Goal: Task Accomplishment & Management: Complete application form

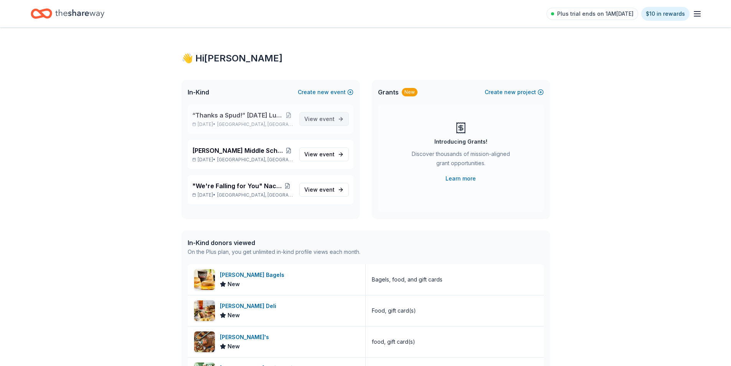
click at [335, 119] on link "View event" at bounding box center [323, 119] width 49 height 14
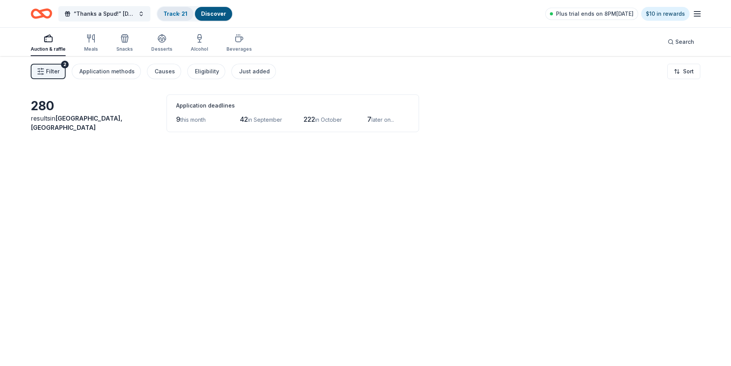
click at [187, 11] on link "Track · 21" at bounding box center [175, 13] width 24 height 7
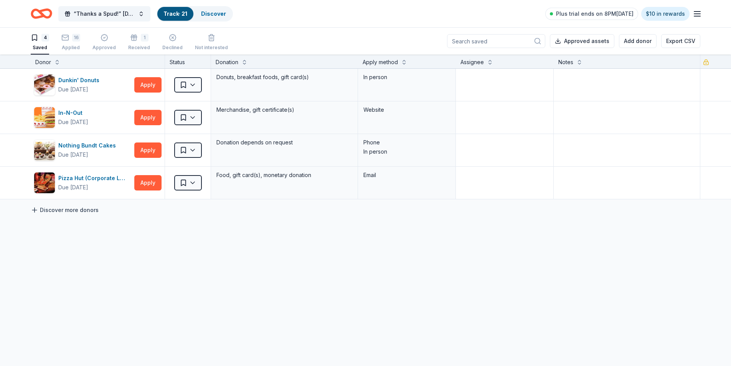
click at [67, 209] on link "Discover more donors" at bounding box center [65, 209] width 68 height 9
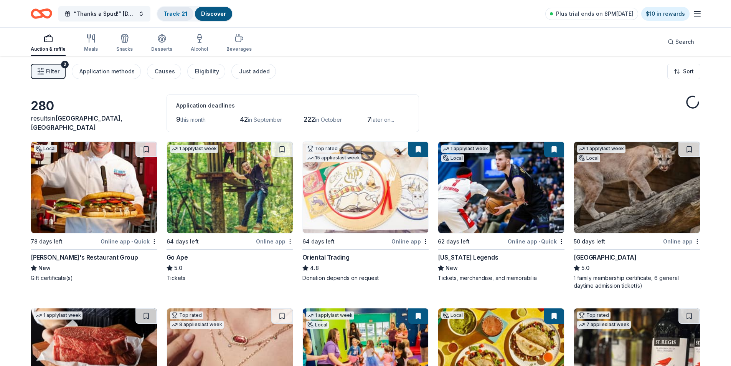
click at [176, 16] on link "Track · 21" at bounding box center [175, 13] width 24 height 7
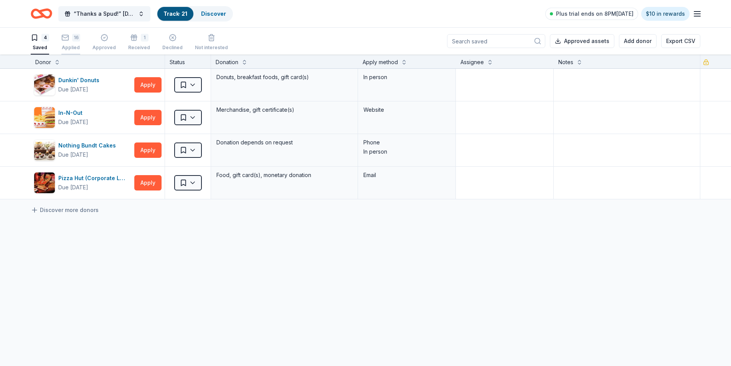
click at [64, 43] on div "16 Applied" at bounding box center [70, 42] width 19 height 17
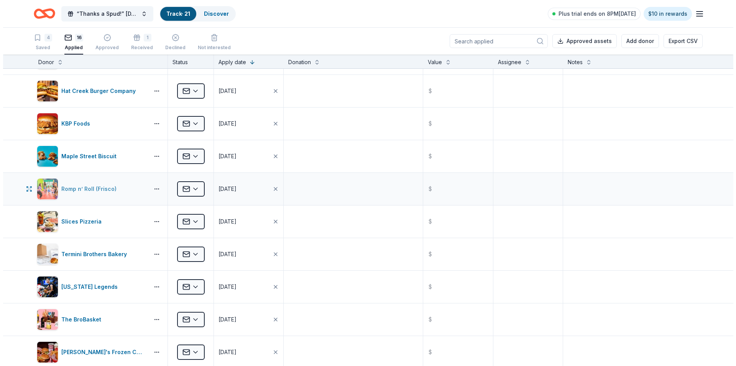
scroll to position [192, 0]
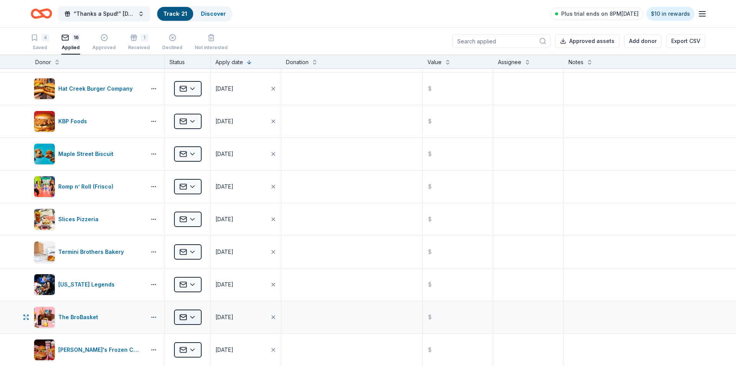
click at [193, 320] on html "“Thanks a Spud!” Thanksgiving Luncheon & Gift Giveaway Track · 21 Discover Plus…" at bounding box center [368, 183] width 736 height 366
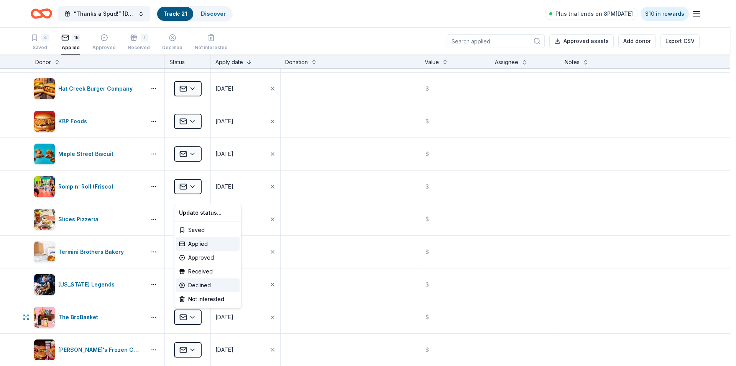
click at [198, 284] on div "Declined" at bounding box center [208, 285] width 64 height 14
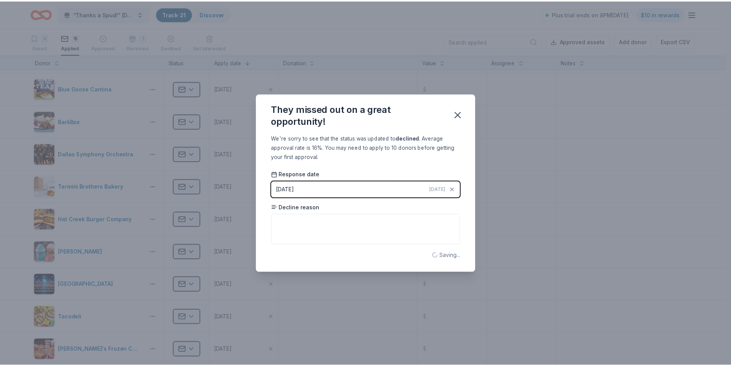
scroll to position [0, 0]
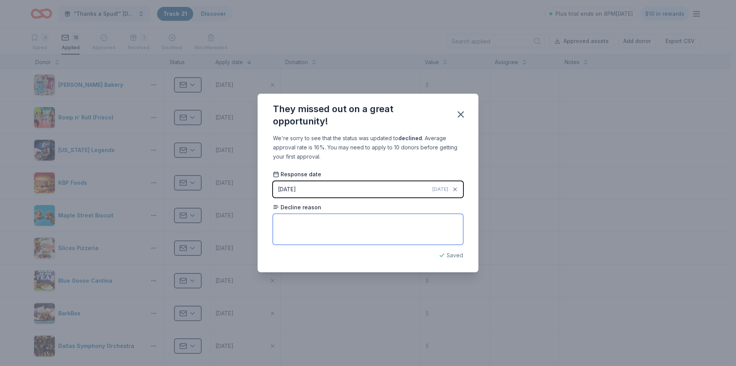
click at [319, 230] on textarea at bounding box center [368, 229] width 190 height 31
type textarea "They are not giving donations at this time"
click at [466, 113] on icon "button" at bounding box center [461, 114] width 11 height 11
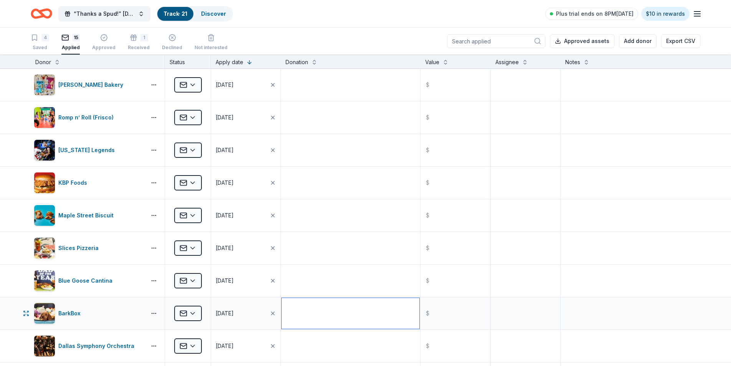
click at [341, 309] on textarea at bounding box center [351, 313] width 138 height 31
click at [622, 311] on textarea at bounding box center [630, 313] width 138 height 31
type textarea "D"
type textarea "Not giving donations at this time"
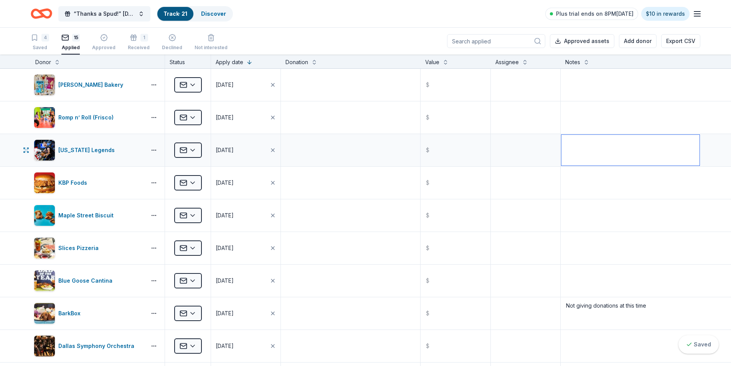
click at [595, 153] on textarea at bounding box center [630, 150] width 138 height 31
click at [656, 143] on textarea "Need to pick up after November 4th Tickets & Merch" at bounding box center [630, 150] width 138 height 31
type textarea "Need to pick up after November 4th Tickets & Merch"
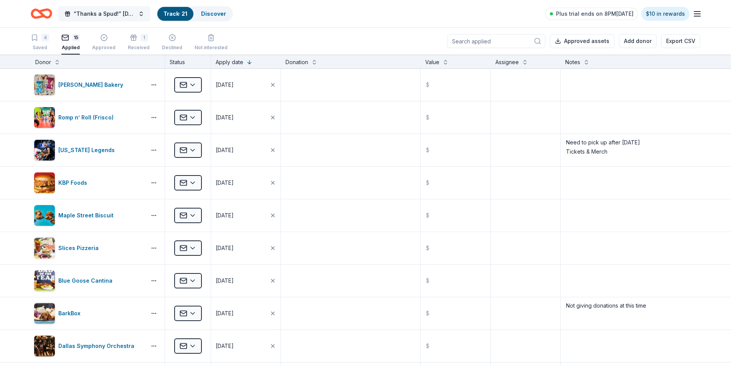
click at [139, 14] on button "“Thanks a Spud!” Thanksgiving Luncheon & Gift Giveaway" at bounding box center [104, 13] width 92 height 15
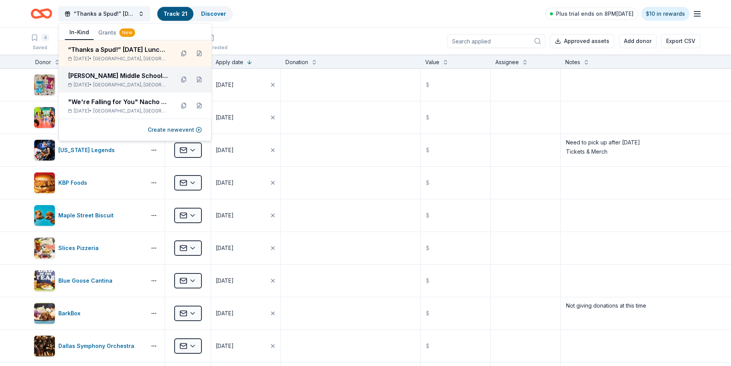
click at [102, 74] on div "[PERSON_NAME] Middle School Student PTA Meetings" at bounding box center [118, 75] width 101 height 9
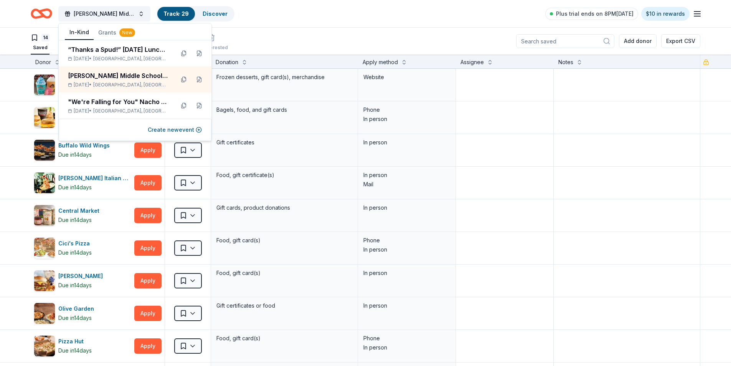
click at [333, 36] on div "14 Saved 15 Applied Approved Received Declined Not interested Add donor Export …" at bounding box center [365, 41] width 669 height 27
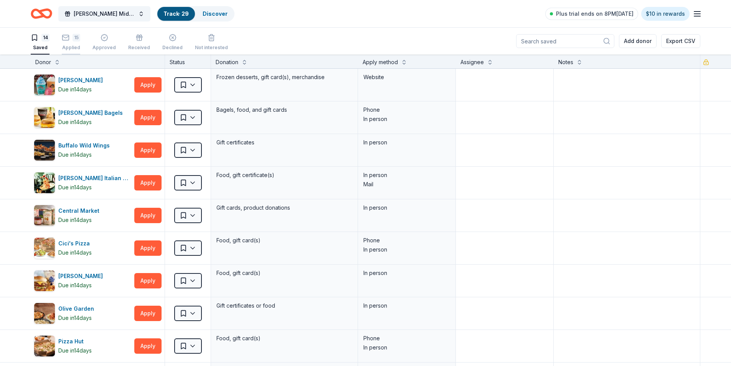
click at [72, 36] on div "15" at bounding box center [71, 38] width 18 height 8
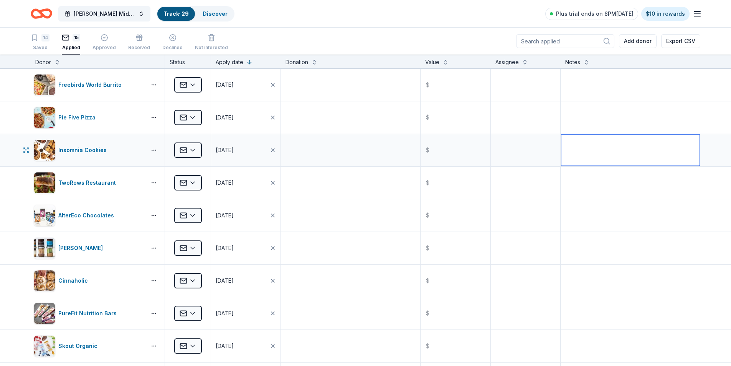
click at [597, 142] on textarea at bounding box center [630, 150] width 138 height 31
type textarea "Not giving donations to schools"
click at [196, 148] on html "Bowman Middle School Student PTA Meetings Track · 29 Discover Plus trial ends o…" at bounding box center [365, 183] width 731 height 366
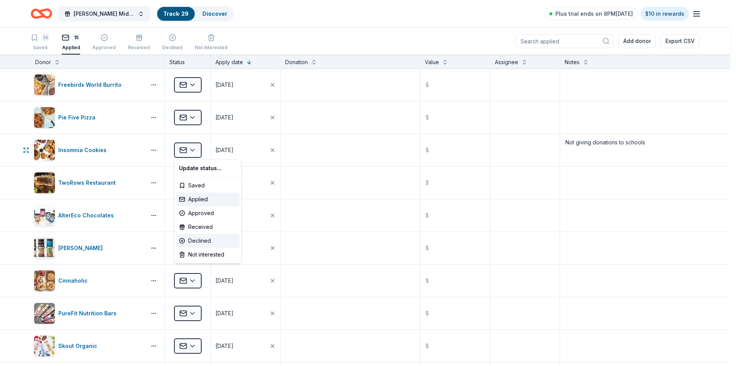
click at [205, 243] on div "Declined" at bounding box center [208, 241] width 64 height 14
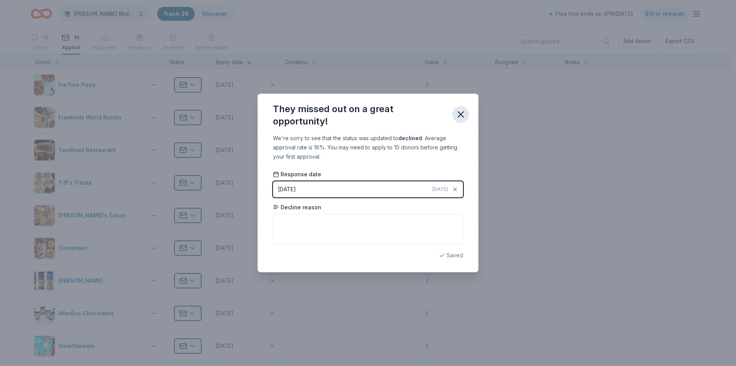
click at [463, 112] on icon "button" at bounding box center [461, 114] width 11 height 11
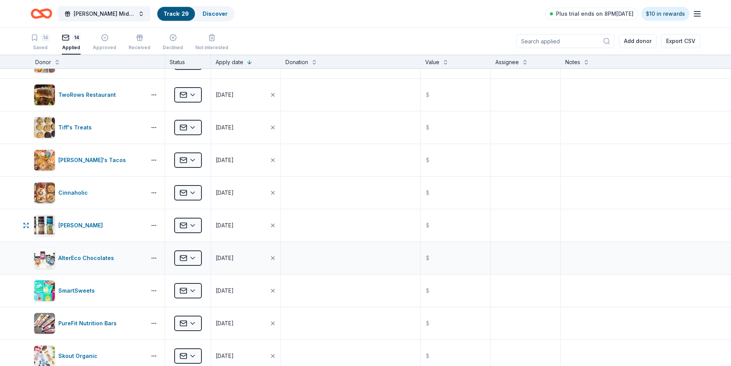
scroll to position [77, 0]
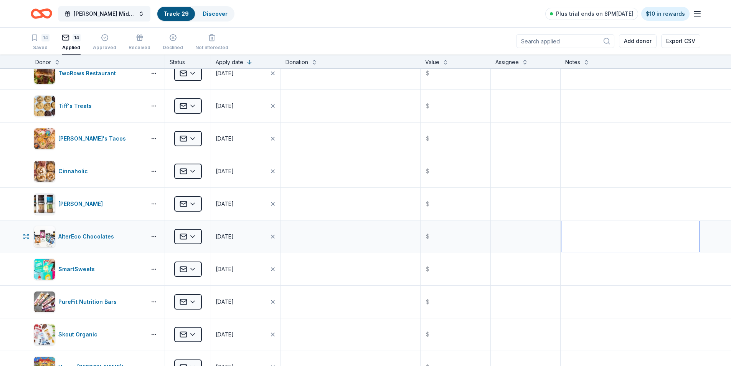
click at [662, 238] on textarea at bounding box center [630, 236] width 138 height 31
type textarea "Still emailing back and forth"
click at [186, 236] on html "Bowman Middle School Student PTA Meetings Track · 29 Discover Plus trial ends o…" at bounding box center [365, 183] width 731 height 366
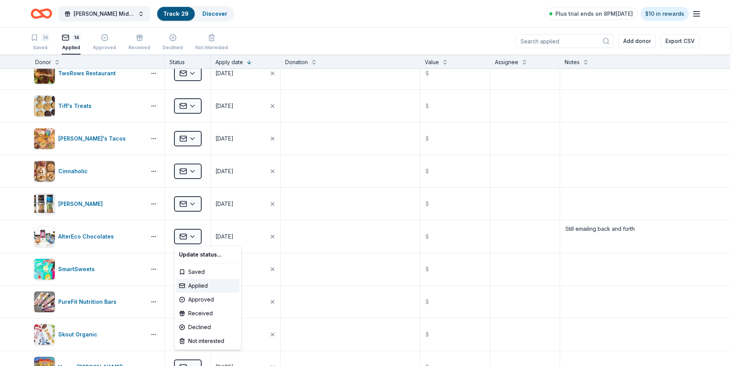
click at [563, 146] on html "Bowman Middle School Student PTA Meetings Track · 29 Discover Plus trial ends o…" at bounding box center [368, 183] width 736 height 366
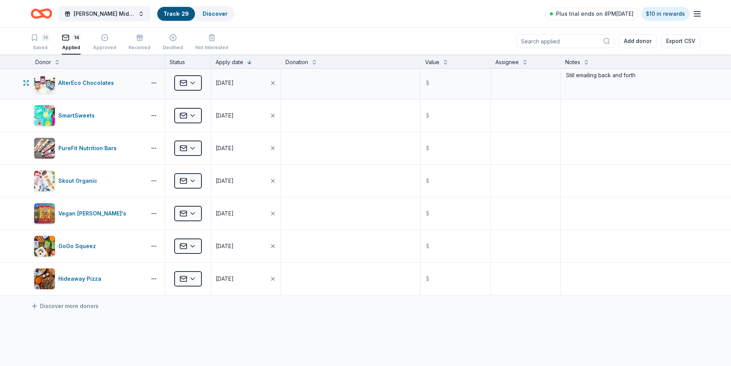
scroll to position [269, 0]
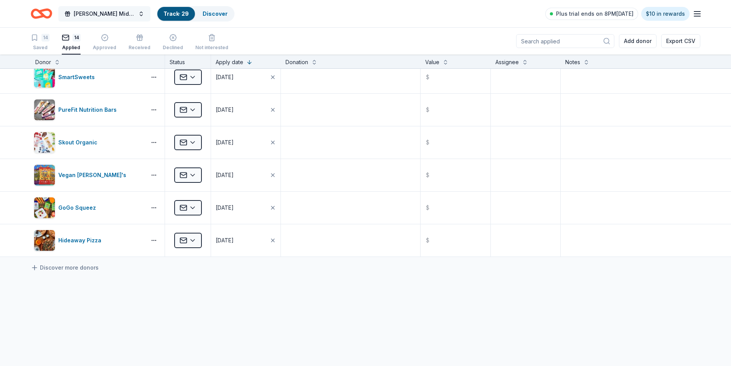
click at [138, 10] on button "[PERSON_NAME] Middle School Student PTA Meetings" at bounding box center [104, 13] width 92 height 15
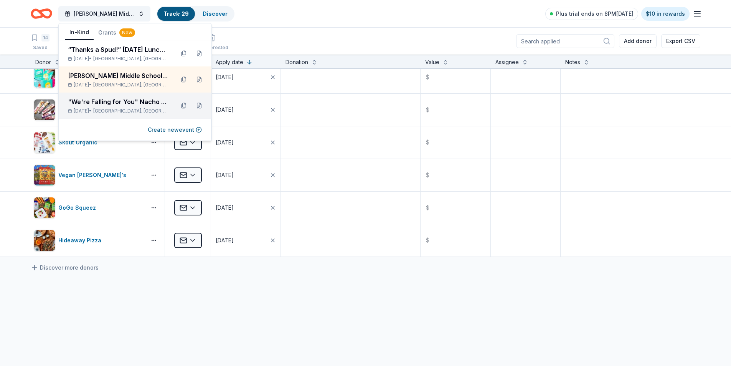
click at [140, 101] on div ""We're Falling for You" Nacho Apple Bar" at bounding box center [118, 101] width 101 height 9
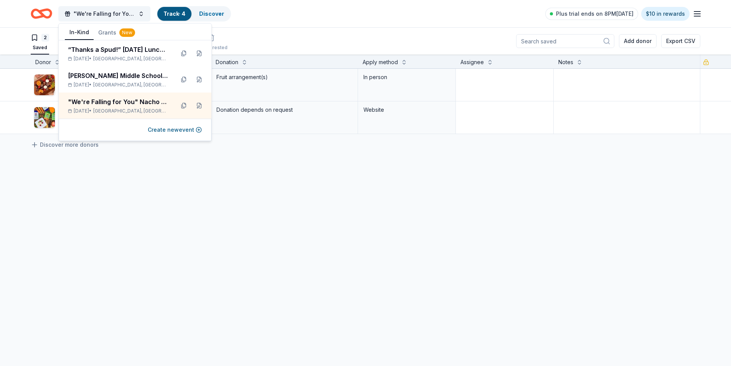
click at [193, 287] on div "Donor Status Donation Apply method Assignee Notes Edible Arrangements Due in 14…" at bounding box center [365, 209] width 731 height 311
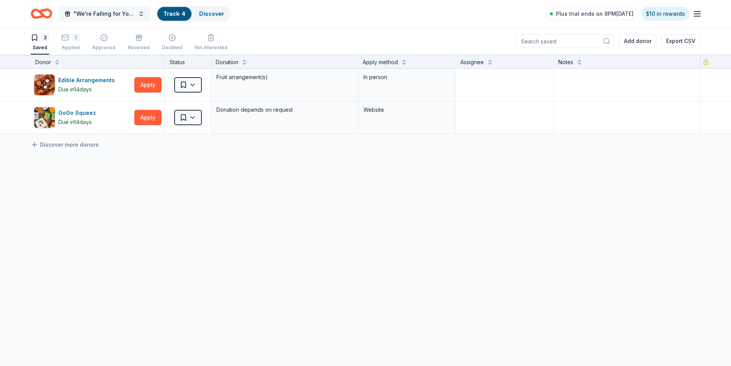
click at [101, 14] on span ""We're Falling for You" Nacho Apple Bar" at bounding box center [104, 13] width 61 height 9
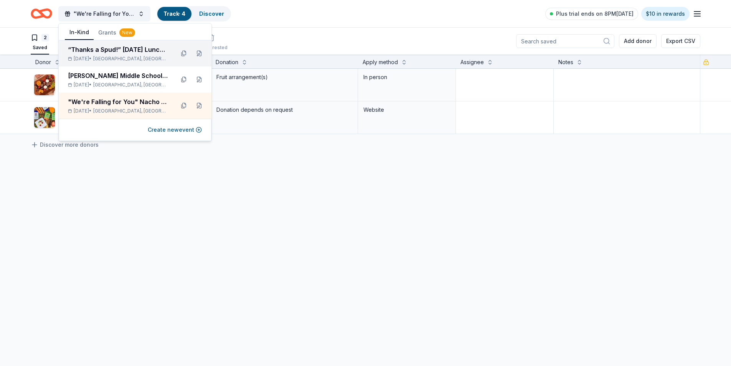
click at [109, 56] on span "Plano, TX" at bounding box center [130, 59] width 75 height 6
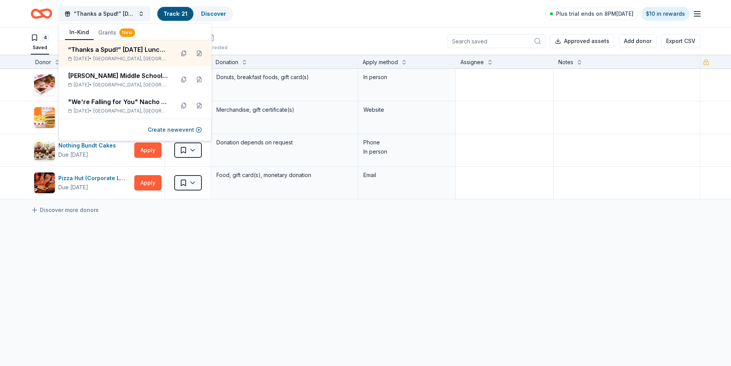
click at [33, 15] on icon "Home" at bounding box center [41, 14] width 21 height 18
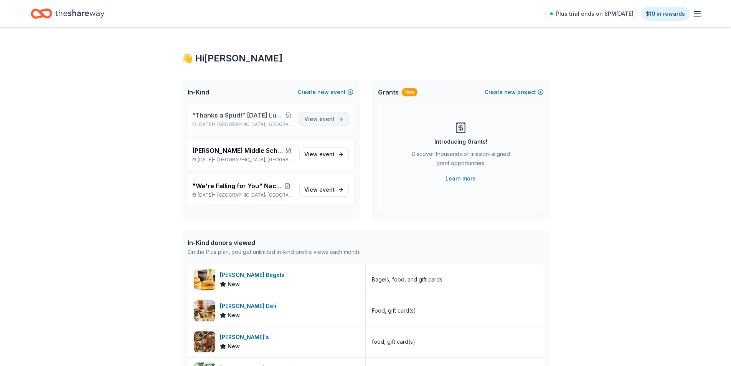
click at [328, 125] on link "View event" at bounding box center [323, 119] width 49 height 14
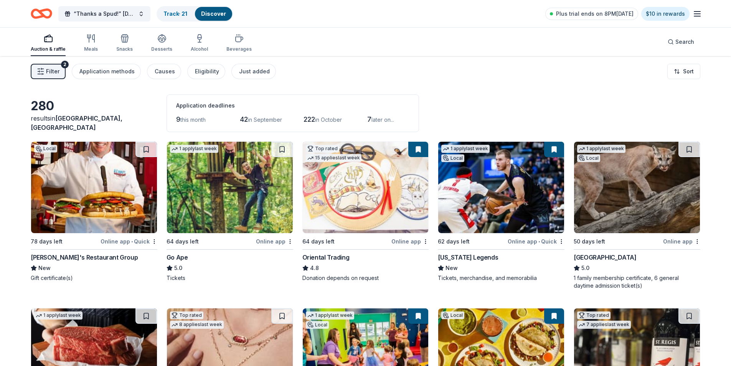
click at [418, 147] on button at bounding box center [418, 149] width 20 height 15
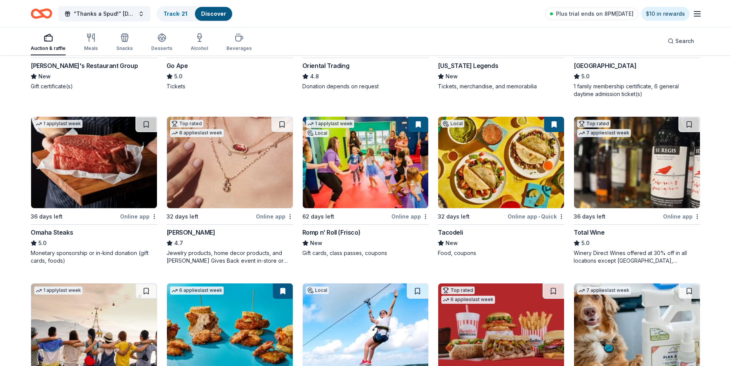
scroll to position [192, 0]
click at [113, 158] on img at bounding box center [94, 161] width 126 height 91
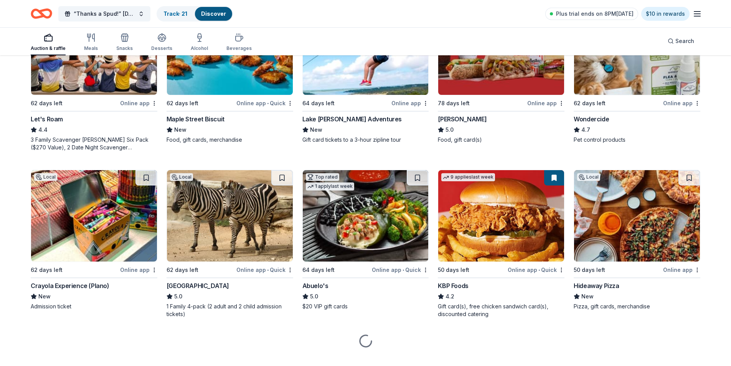
scroll to position [484, 0]
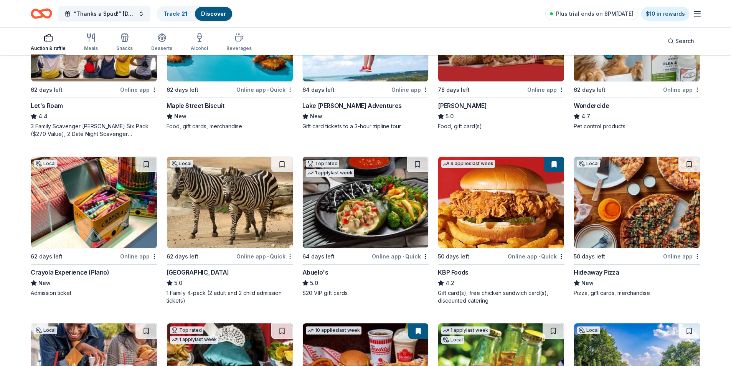
click at [389, 204] on img at bounding box center [366, 202] width 126 height 91
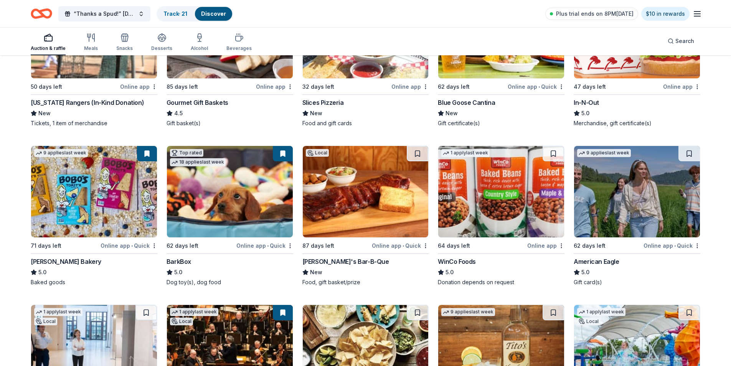
scroll to position [983, 0]
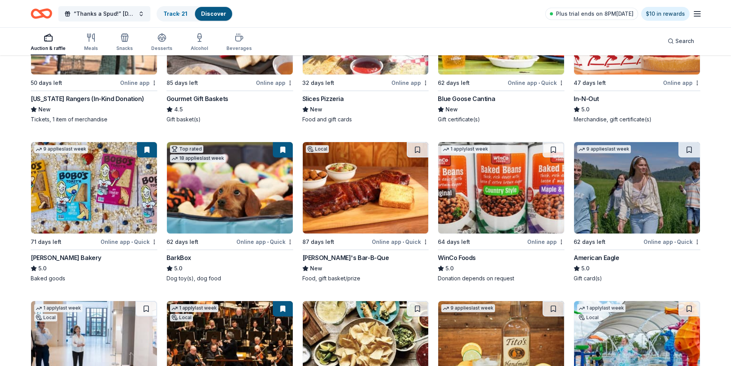
click at [597, 211] on img at bounding box center [637, 187] width 126 height 91
click at [143, 14] on button "“Thanks a Spud!” Thanksgiving Luncheon & Gift Giveaway" at bounding box center [104, 13] width 92 height 15
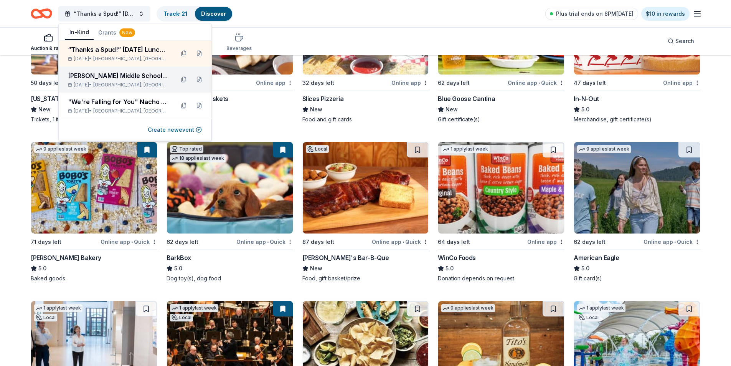
click at [150, 79] on div "[PERSON_NAME] Middle School Student PTA Meetings" at bounding box center [118, 75] width 101 height 9
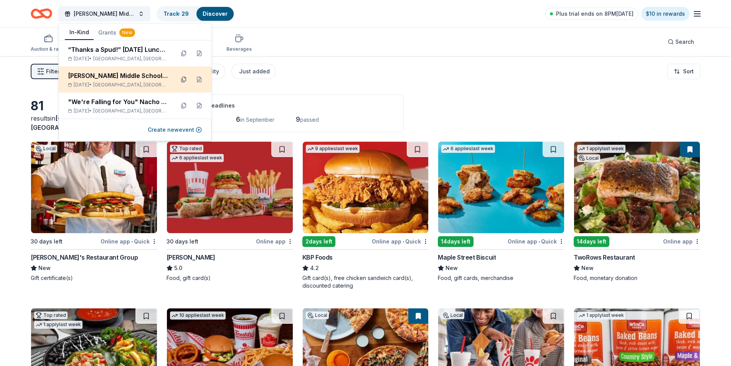
click at [184, 78] on button at bounding box center [184, 79] width 12 height 12
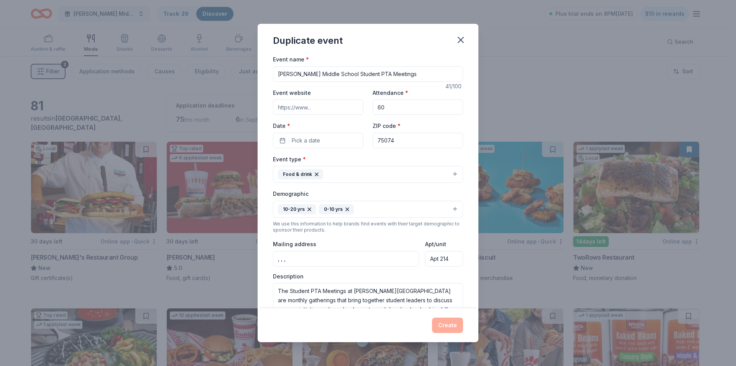
click at [358, 78] on input "[PERSON_NAME] Middle School Student PTA Meetings" at bounding box center [368, 73] width 190 height 15
click at [461, 44] on icon "button" at bounding box center [461, 40] width 11 height 11
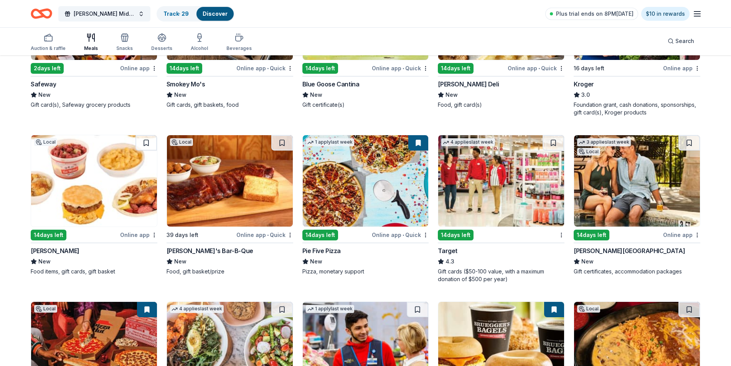
scroll to position [477, 0]
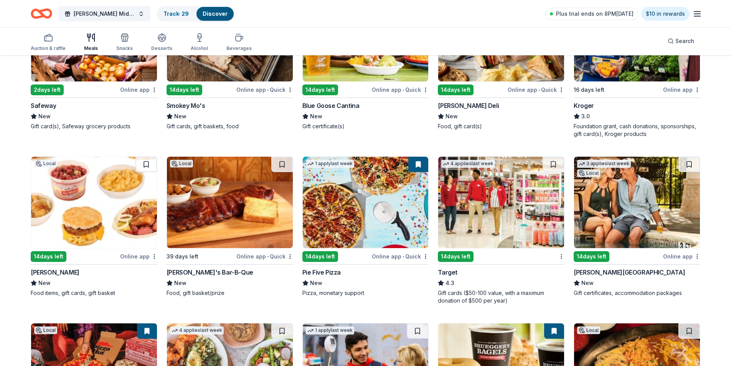
click at [601, 222] on img at bounding box center [637, 202] width 126 height 91
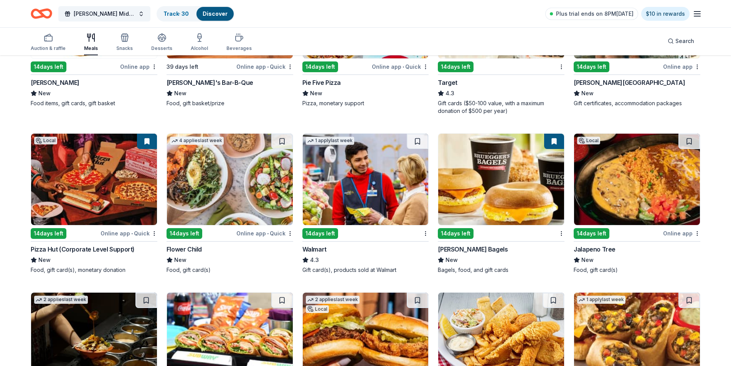
scroll to position [669, 0]
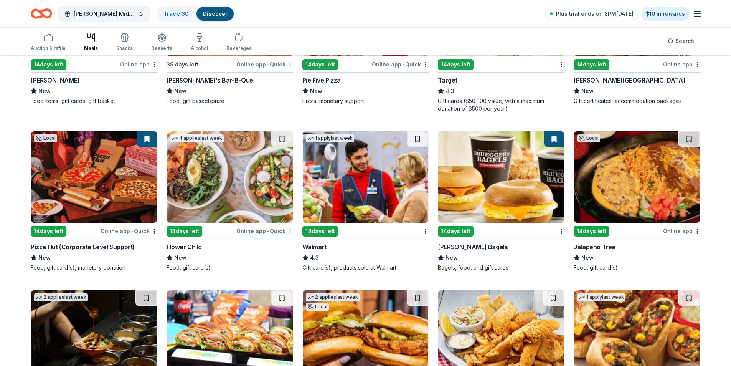
click at [227, 176] on img at bounding box center [230, 176] width 126 height 91
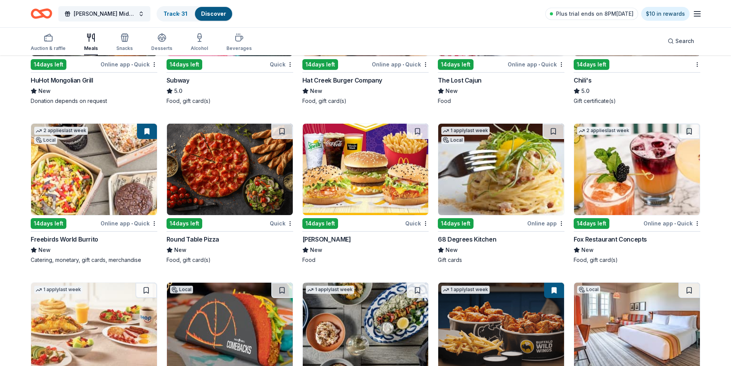
scroll to position [1014, 0]
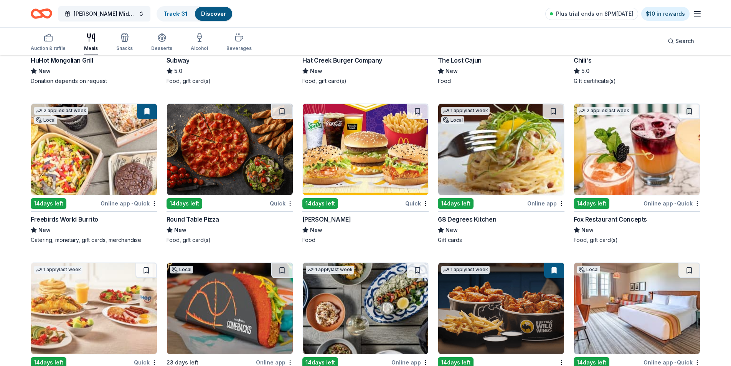
click at [228, 154] on img at bounding box center [230, 149] width 126 height 91
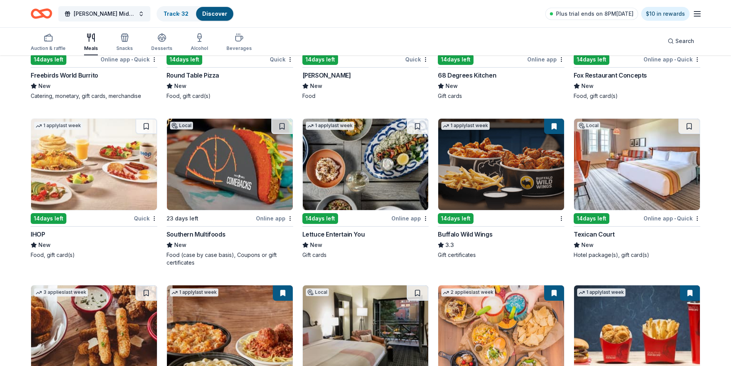
scroll to position [1158, 0]
click at [464, 176] on img at bounding box center [501, 163] width 126 height 91
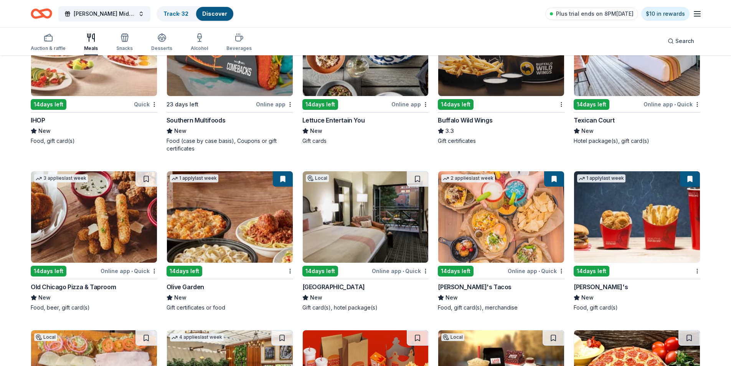
scroll to position [1273, 0]
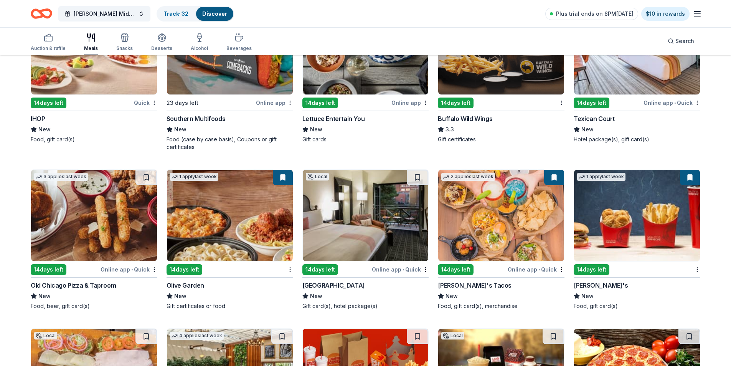
click at [95, 223] on img at bounding box center [94, 215] width 126 height 91
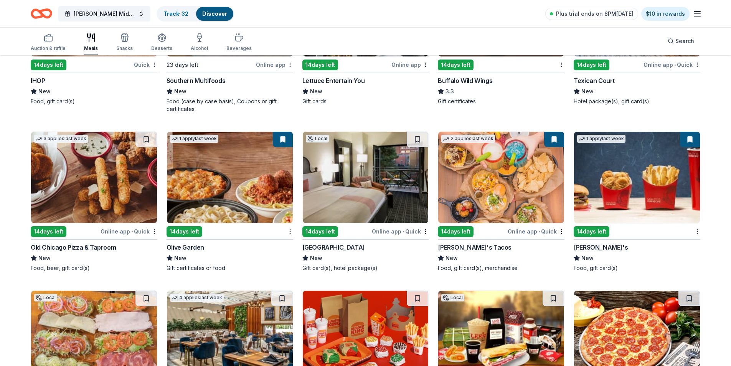
scroll to position [1311, 0]
click at [471, 168] on img at bounding box center [501, 176] width 126 height 91
click at [346, 199] on img at bounding box center [366, 176] width 126 height 91
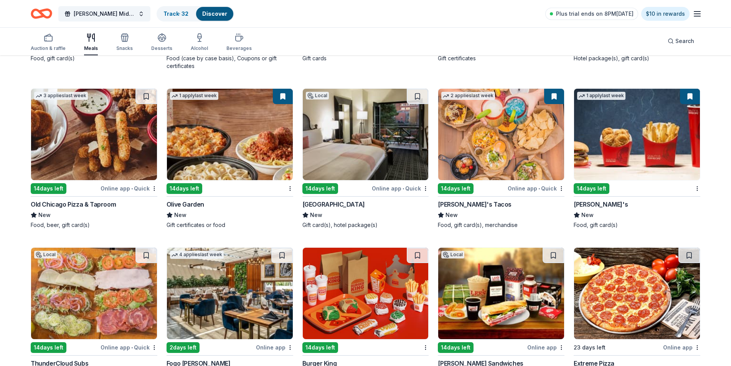
scroll to position [1437, 0]
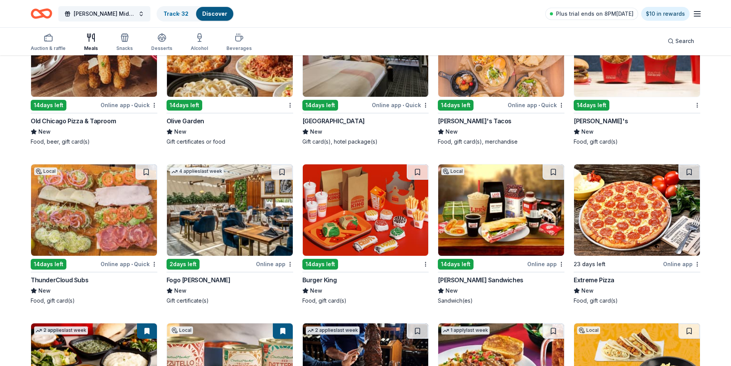
click at [510, 209] on img at bounding box center [501, 209] width 126 height 91
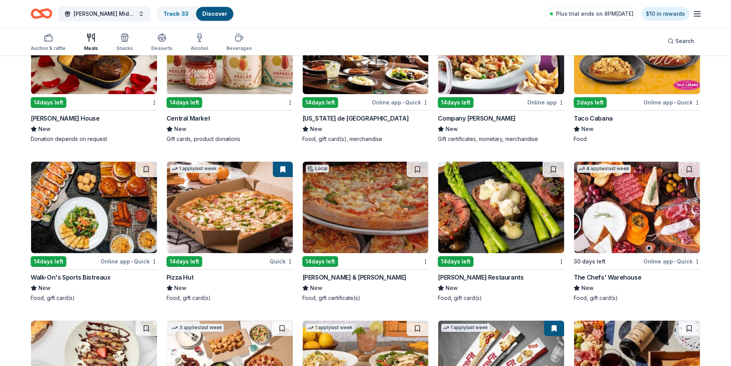
scroll to position [1783, 0]
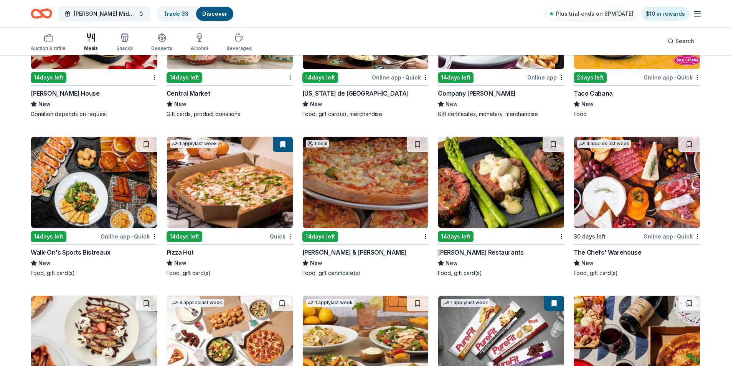
click at [477, 172] on img at bounding box center [501, 182] width 126 height 91
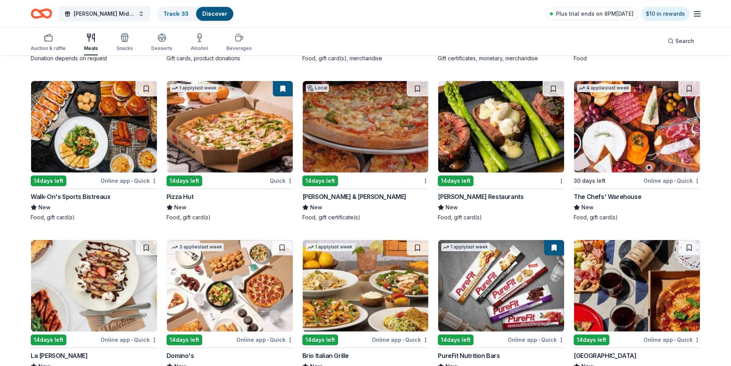
scroll to position [1859, 0]
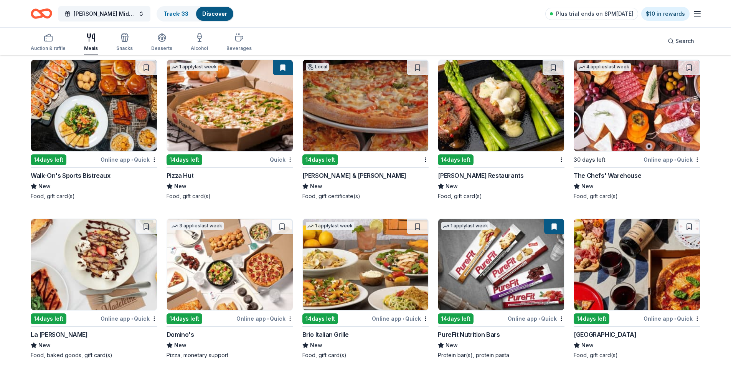
click at [367, 109] on img at bounding box center [366, 105] width 126 height 91
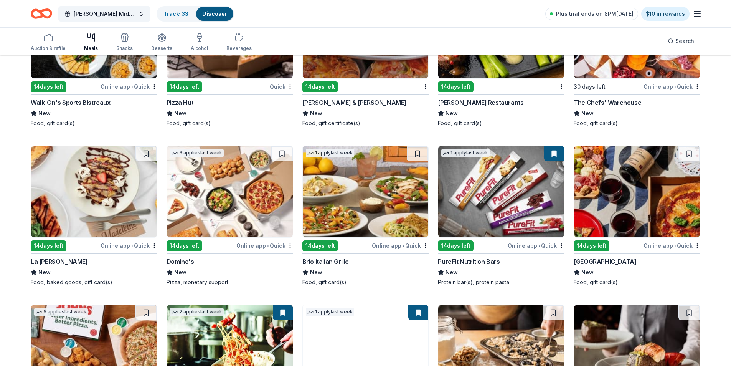
scroll to position [1936, 0]
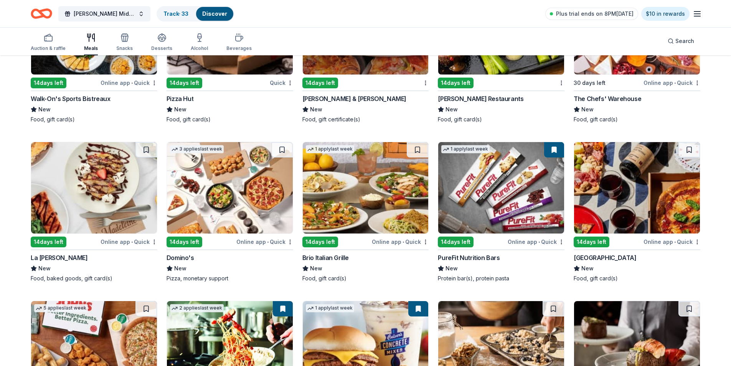
click at [351, 170] on img at bounding box center [366, 187] width 126 height 91
click at [222, 214] on img at bounding box center [230, 187] width 126 height 91
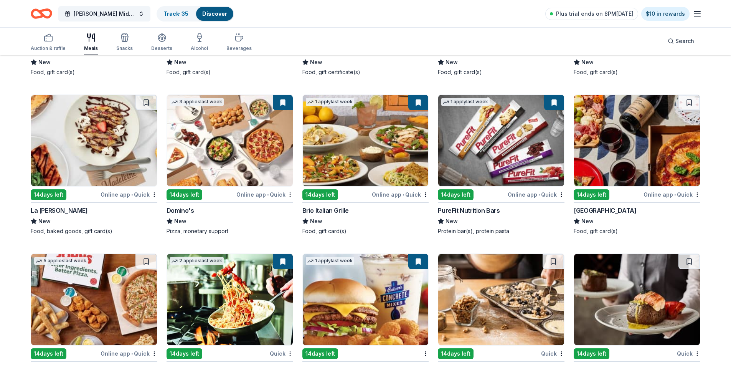
scroll to position [2013, 0]
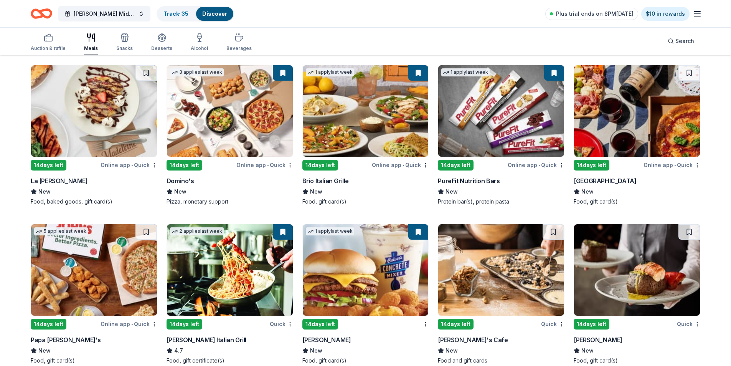
click at [107, 118] on img at bounding box center [94, 110] width 126 height 91
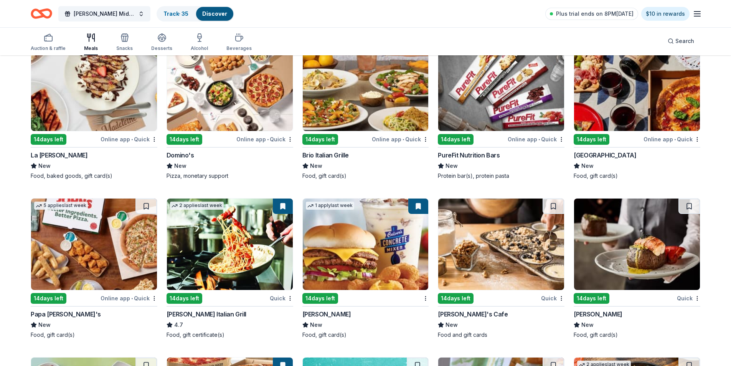
scroll to position [2128, 0]
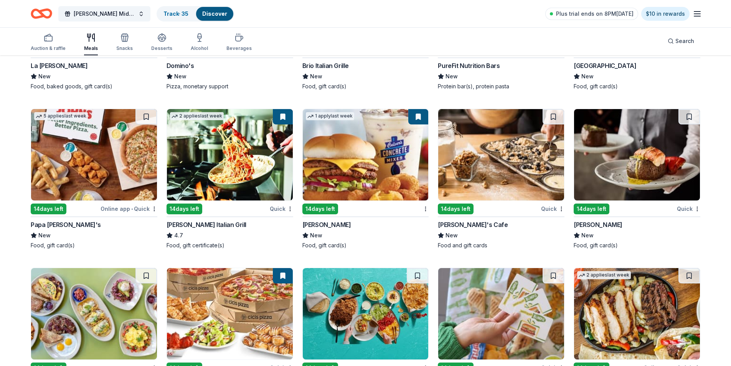
click at [52, 167] on img at bounding box center [94, 154] width 126 height 91
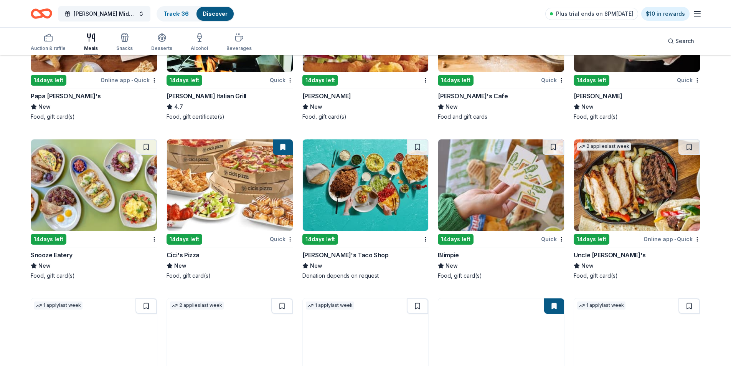
scroll to position [2281, 0]
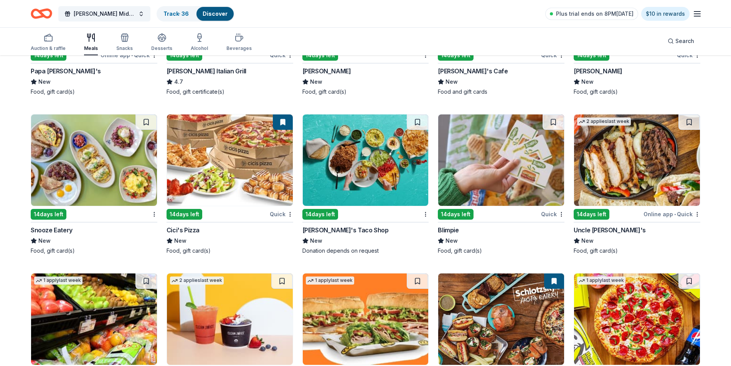
click at [349, 186] on img at bounding box center [366, 159] width 126 height 91
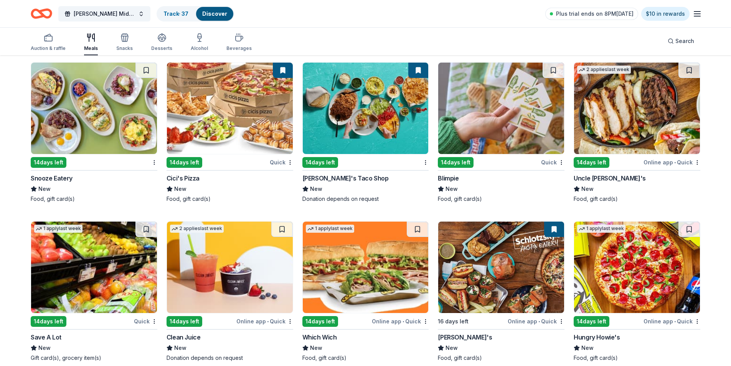
scroll to position [2390, 0]
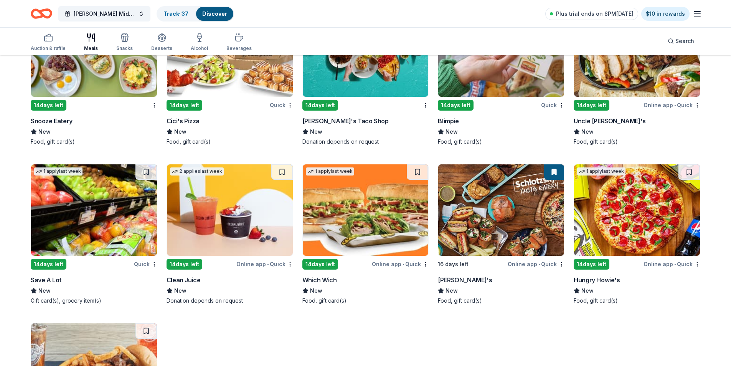
click at [208, 231] on img at bounding box center [230, 209] width 126 height 91
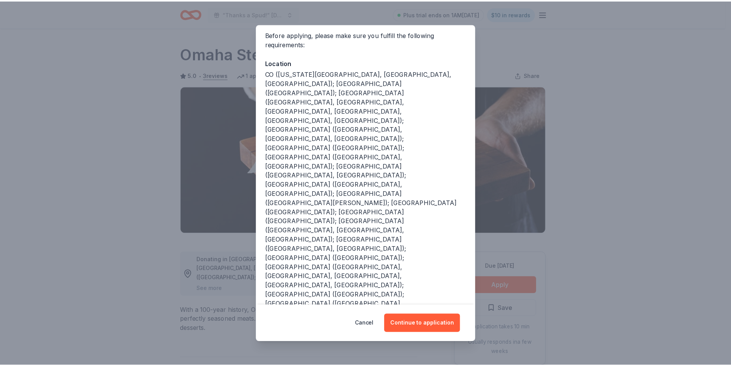
scroll to position [64, 0]
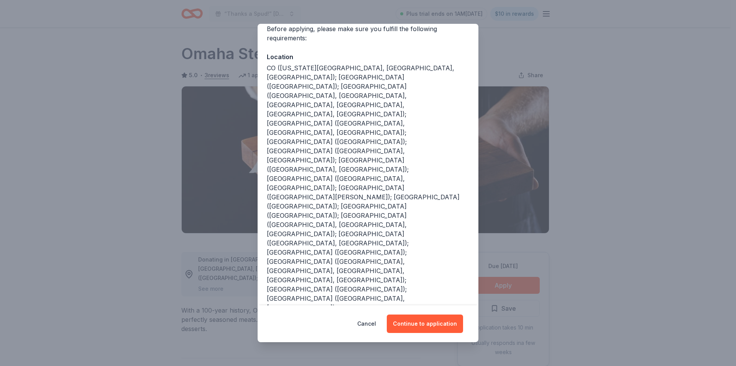
click at [597, 147] on div "Donor Program Requirements We've summarized the requirements for Omaha Steaks '…" at bounding box center [368, 183] width 736 height 366
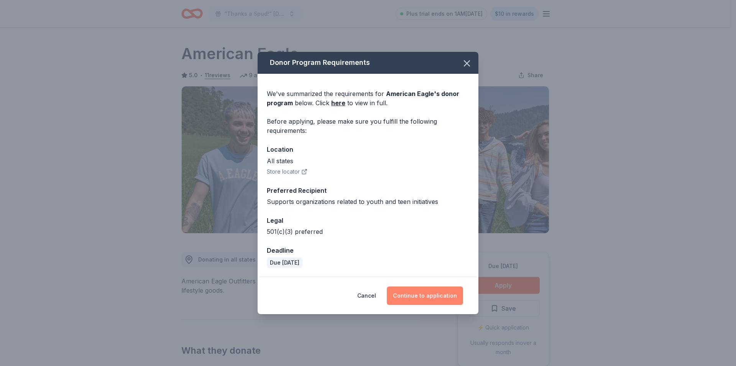
click at [401, 297] on button "Continue to application" at bounding box center [425, 295] width 76 height 18
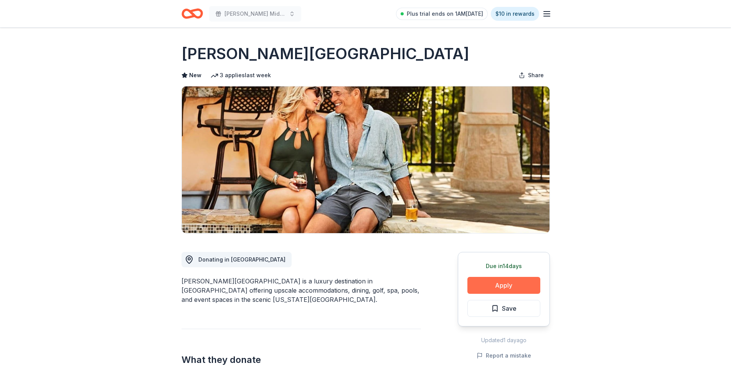
click at [508, 287] on button "Apply" at bounding box center [503, 285] width 73 height 17
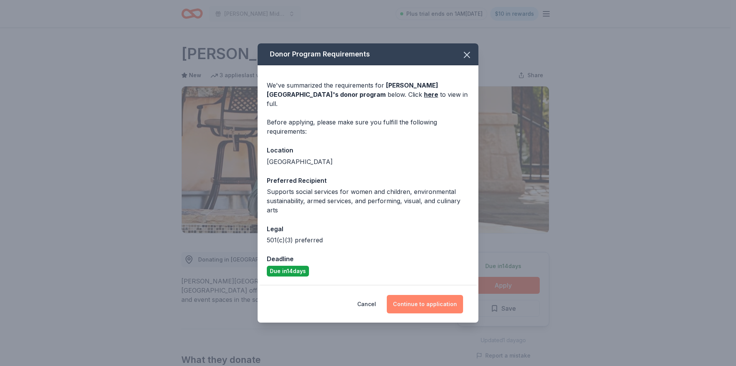
click at [417, 298] on button "Continue to application" at bounding box center [425, 304] width 76 height 18
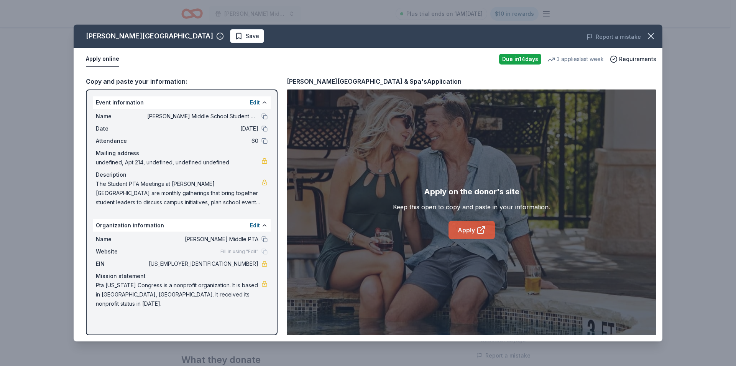
click at [469, 231] on link "Apply" at bounding box center [472, 230] width 46 height 18
click at [246, 33] on span "Save" at bounding box center [252, 35] width 13 height 9
click at [218, 35] on html "Bowman Middle School Student PTA Meetings Plus trial ends on 1AM, 8/13 $10 in r…" at bounding box center [368, 183] width 736 height 366
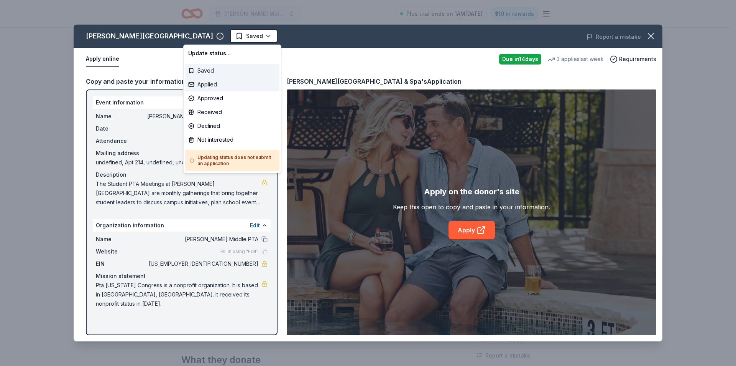
click at [219, 82] on div "Applied" at bounding box center [232, 84] width 94 height 14
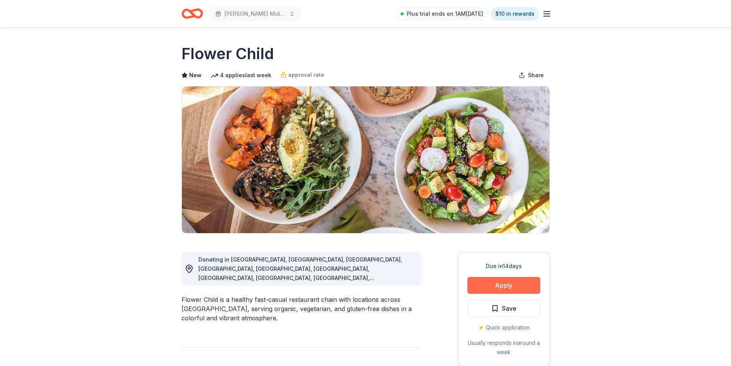
click at [489, 286] on button "Apply" at bounding box center [503, 285] width 73 height 17
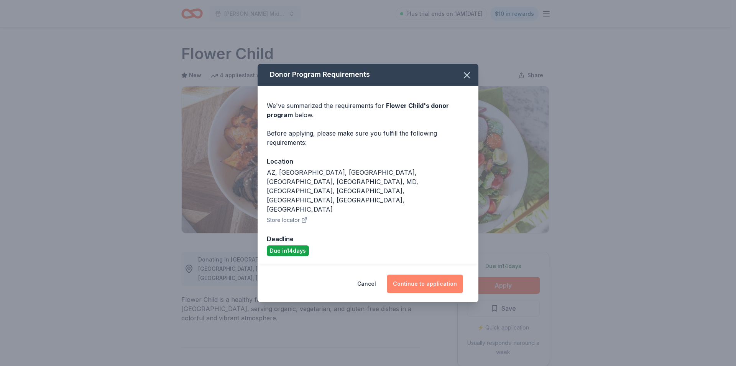
click at [429, 274] on button "Continue to application" at bounding box center [425, 283] width 76 height 18
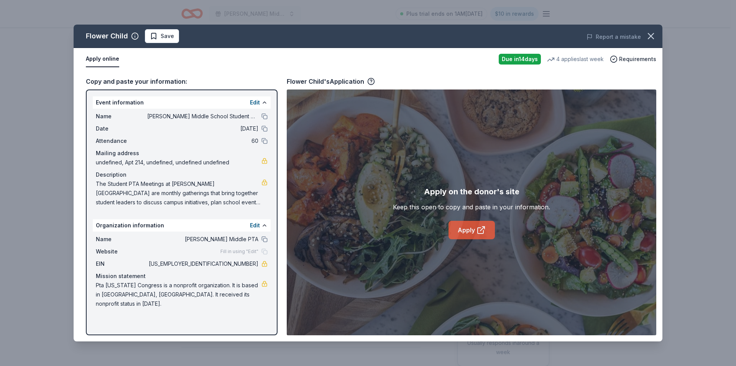
click at [468, 231] on link "Apply" at bounding box center [472, 230] width 46 height 18
click at [173, 34] on button "Save" at bounding box center [162, 36] width 34 height 14
click at [178, 35] on html "Bowman Middle School Student PTA Meetings Plus trial ends on 1AM, 8/13 $10 in r…" at bounding box center [368, 183] width 736 height 366
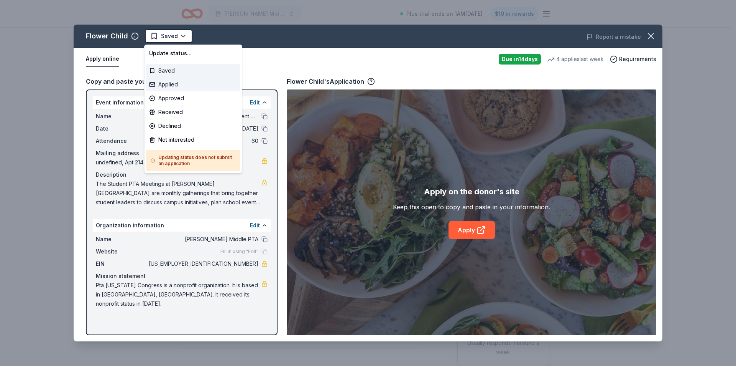
click at [180, 85] on div "Applied" at bounding box center [193, 84] width 94 height 14
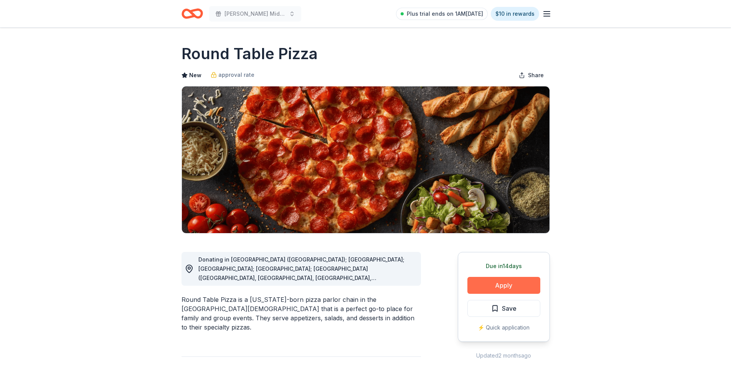
click at [482, 288] on button "Apply" at bounding box center [503, 285] width 73 height 17
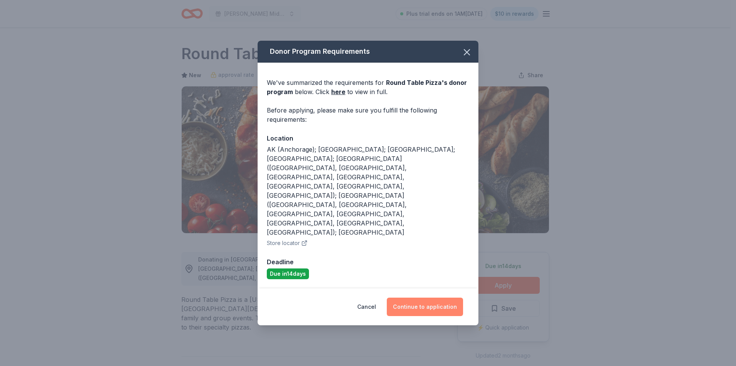
click at [417, 297] on button "Continue to application" at bounding box center [425, 306] width 76 height 18
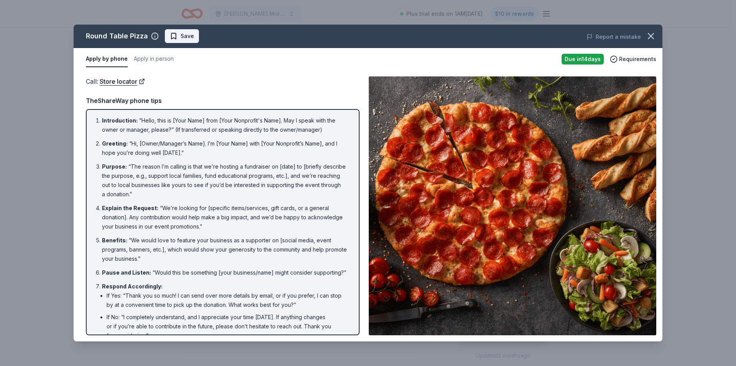
click at [190, 32] on span "Save" at bounding box center [187, 35] width 13 height 9
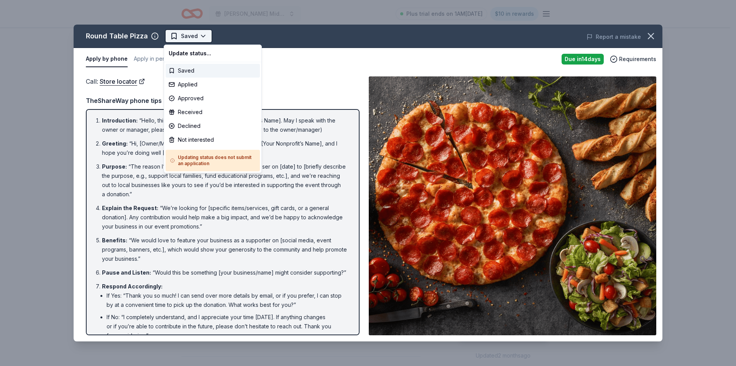
click at [191, 37] on html "[PERSON_NAME] Middle School Student PTA Meetings Plus trial ends on 1AM[DATE] $…" at bounding box center [368, 183] width 736 height 366
click at [192, 86] on div "Applied" at bounding box center [213, 84] width 94 height 14
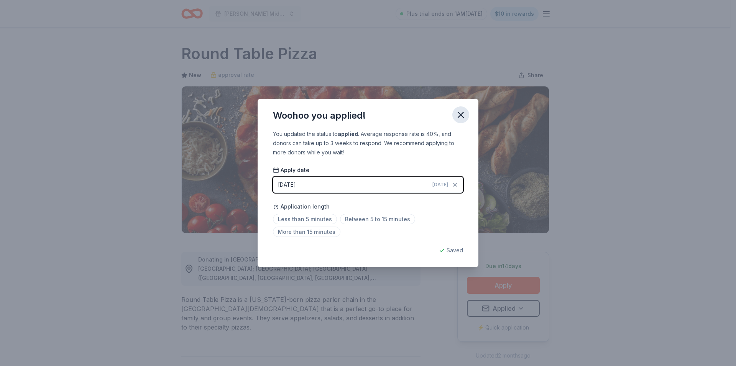
click at [464, 111] on icon "button" at bounding box center [461, 114] width 11 height 11
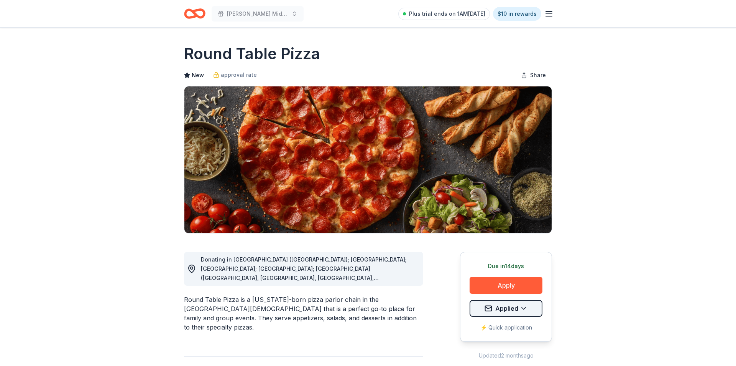
click at [515, 308] on html "[PERSON_NAME] Middle School Student PTA Meetings Plus trial ends on 1AM[DATE] $…" at bounding box center [368, 183] width 736 height 366
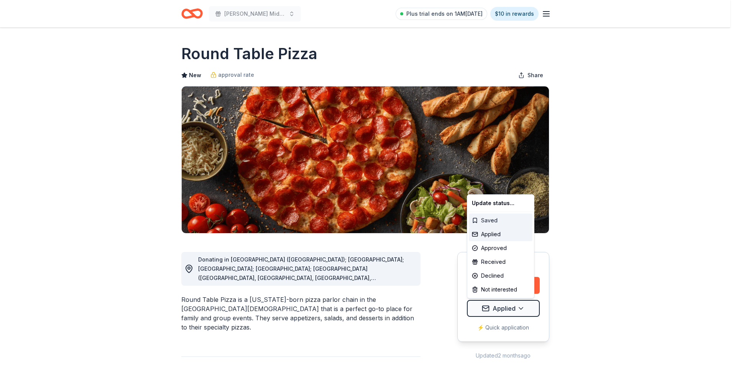
click at [492, 219] on div "Saved" at bounding box center [501, 220] width 64 height 14
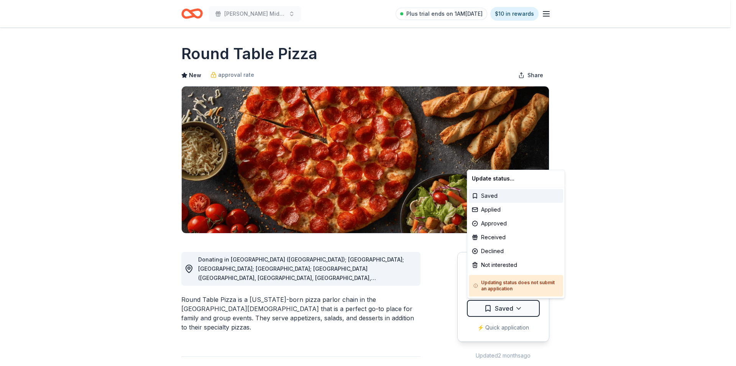
click at [582, 181] on html "Bowman Middle School Student PTA Meetings Plus trial ends on 1AM, 8/13 $10 in r…" at bounding box center [368, 183] width 736 height 366
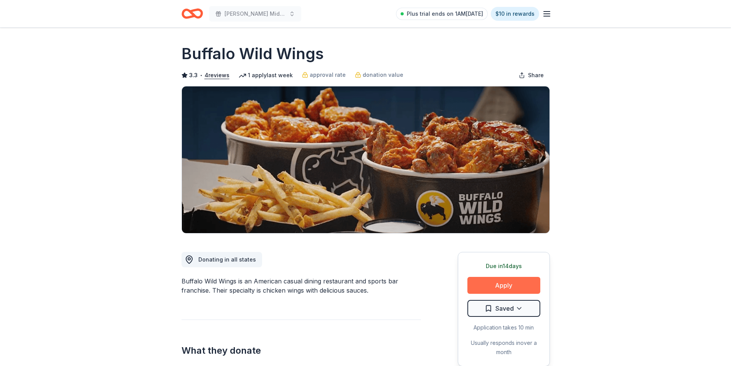
click at [511, 283] on button "Apply" at bounding box center [503, 285] width 73 height 17
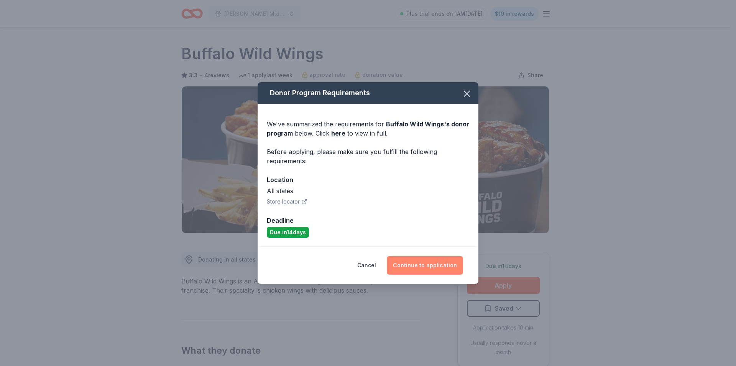
click at [415, 265] on button "Continue to application" at bounding box center [425, 265] width 76 height 18
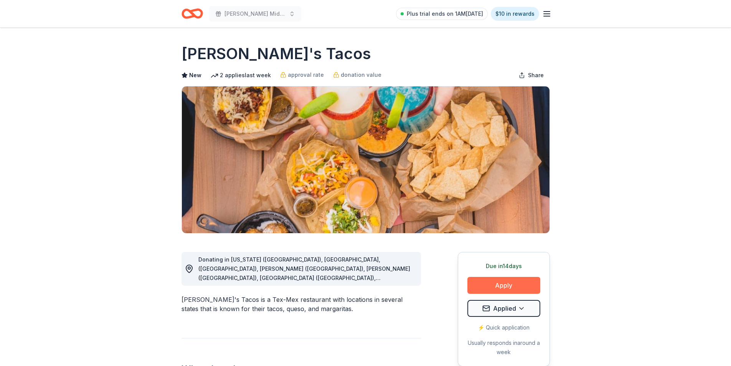
click at [488, 286] on button "Apply" at bounding box center [503, 285] width 73 height 17
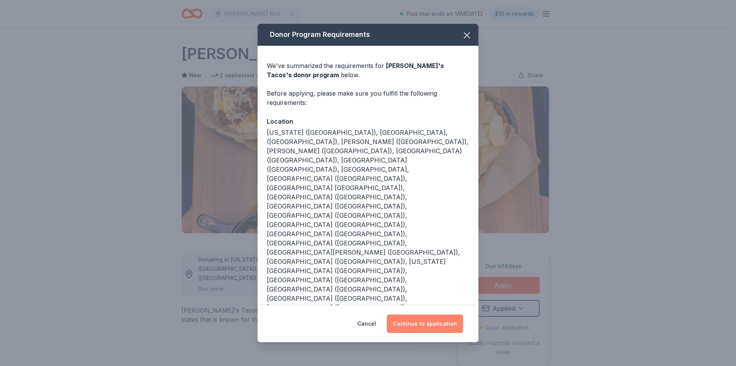
click at [405, 314] on button "Continue to application" at bounding box center [425, 323] width 76 height 18
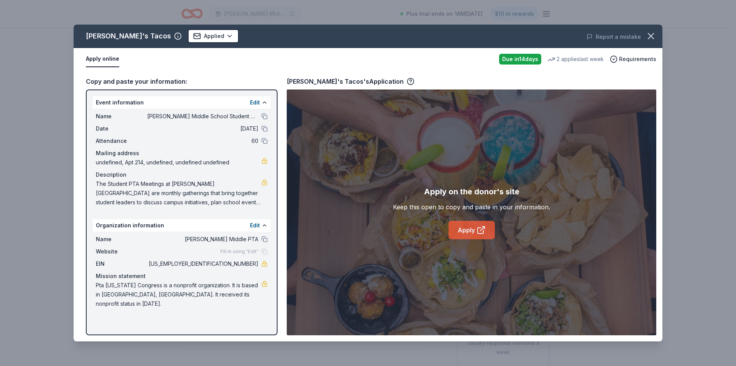
click at [461, 229] on link "Apply" at bounding box center [472, 230] width 46 height 18
click at [651, 31] on icon "button" at bounding box center [651, 36] width 11 height 11
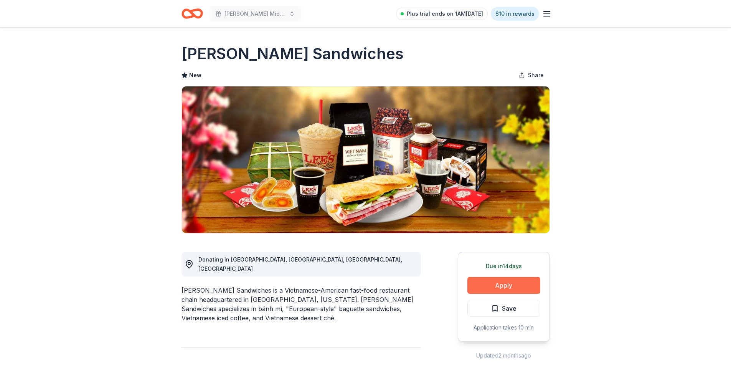
click at [511, 283] on button "Apply" at bounding box center [503, 285] width 73 height 17
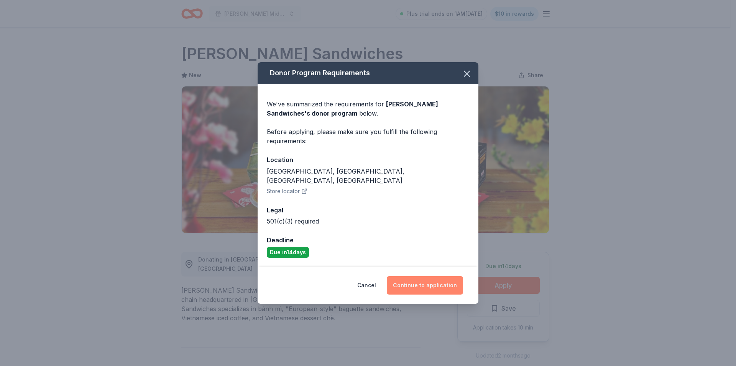
click at [430, 281] on button "Continue to application" at bounding box center [425, 285] width 76 height 18
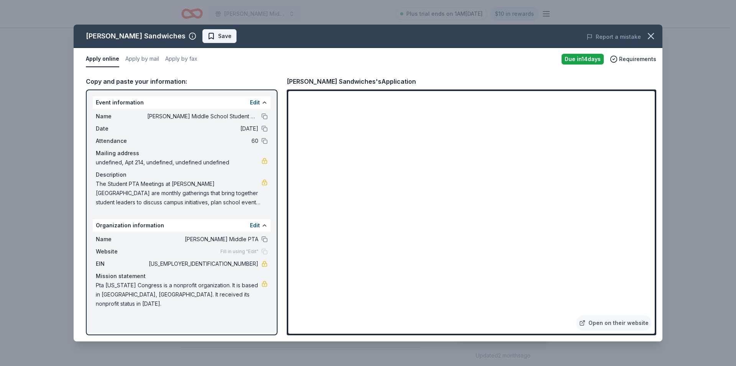
click at [218, 32] on span "Save" at bounding box center [224, 35] width 13 height 9
click at [197, 28] on div "Lee's Sandwiches Saved Report a mistake" at bounding box center [368, 36] width 589 height 23
click at [196, 39] on html "Bowman Middle School Student PTA Meetings Plus trial ends on 1AM, 8/13 $10 in r…" at bounding box center [368, 183] width 736 height 366
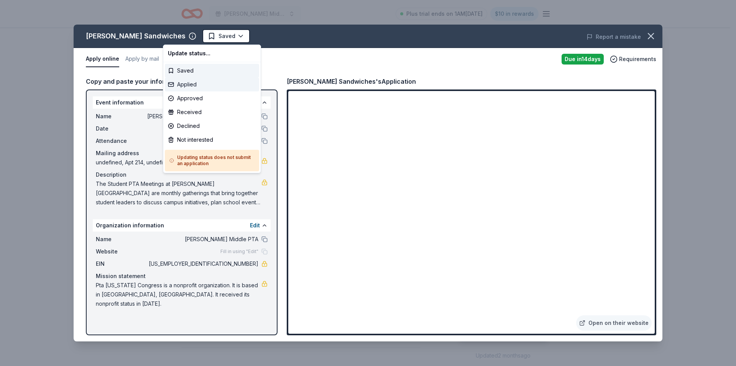
click at [194, 83] on div "Applied" at bounding box center [212, 84] width 94 height 14
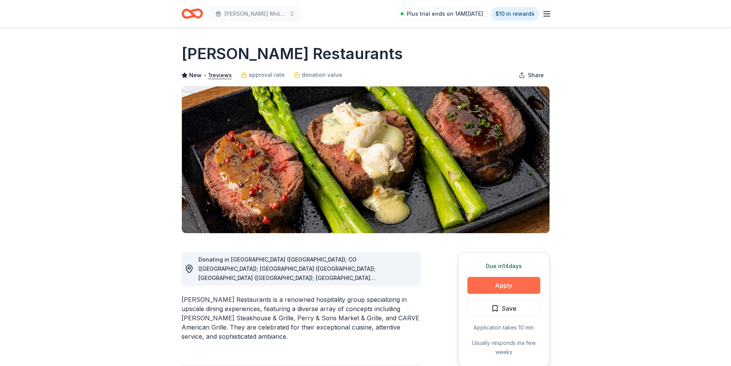
click at [495, 282] on button "Apply" at bounding box center [503, 285] width 73 height 17
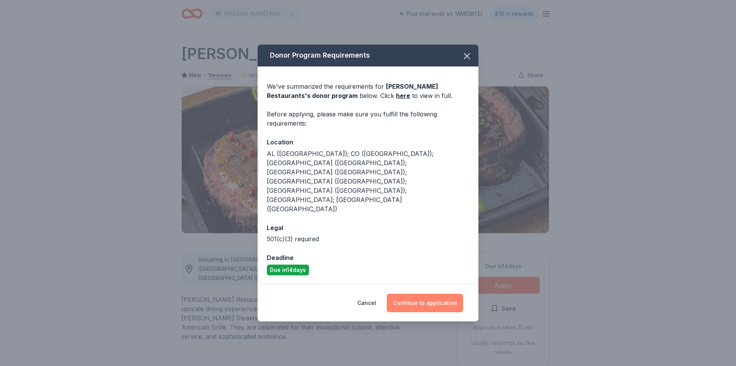
click at [422, 293] on button "Continue to application" at bounding box center [425, 302] width 76 height 18
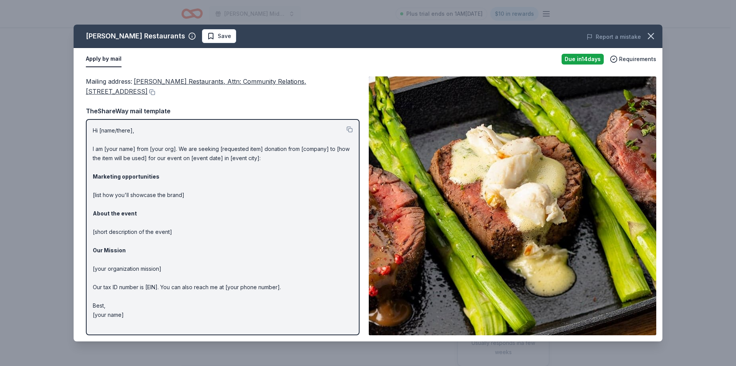
drag, startPoint x: 650, startPoint y: 33, endPoint x: 348, endPoint y: 1, distance: 303.6
click at [650, 33] on icon "button" at bounding box center [651, 36] width 11 height 11
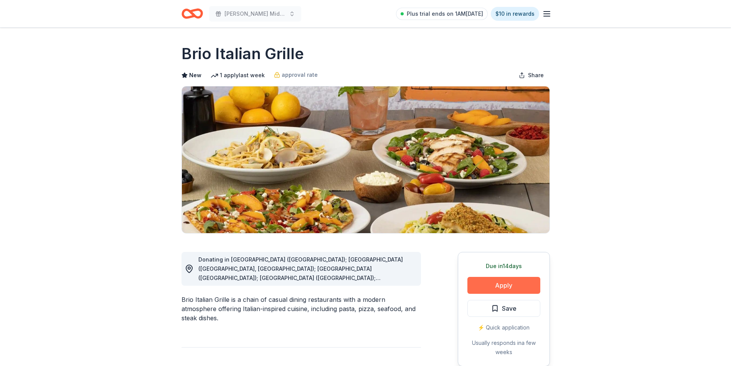
click at [497, 281] on button "Apply" at bounding box center [503, 285] width 73 height 17
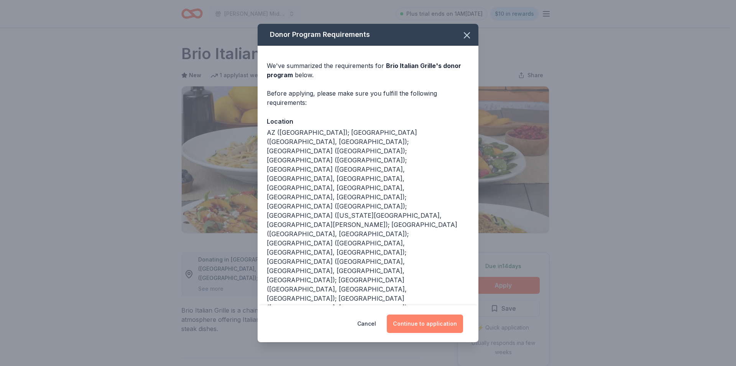
click at [427, 314] on button "Continue to application" at bounding box center [425, 323] width 76 height 18
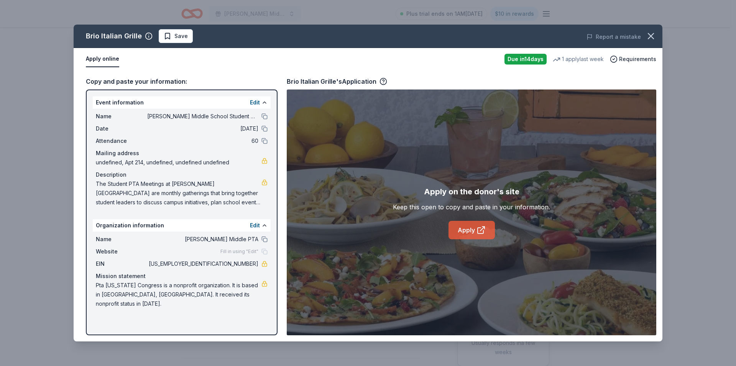
click at [457, 224] on link "Apply" at bounding box center [472, 230] width 46 height 18
click at [172, 36] on span "Save" at bounding box center [176, 35] width 24 height 9
click at [189, 39] on html "Bowman Middle School Student PTA Meetings Plus trial ends on 1AM, 8/13 $10 in r…" at bounding box center [368, 183] width 736 height 366
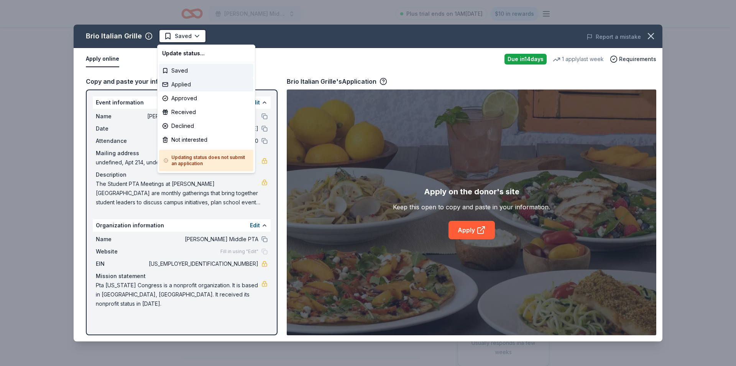
click at [199, 81] on div "Applied" at bounding box center [206, 84] width 94 height 14
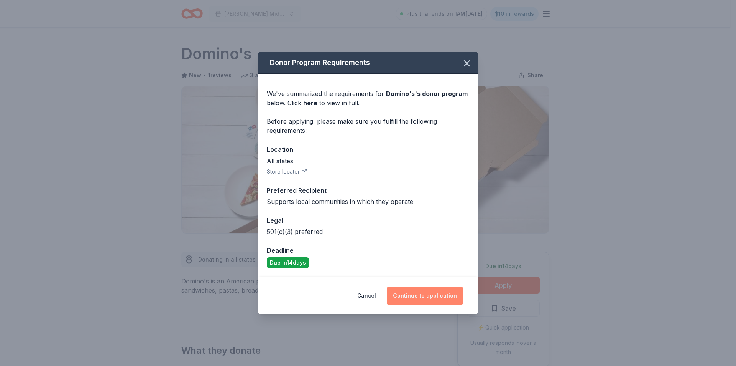
click at [413, 295] on button "Continue to application" at bounding box center [425, 295] width 76 height 18
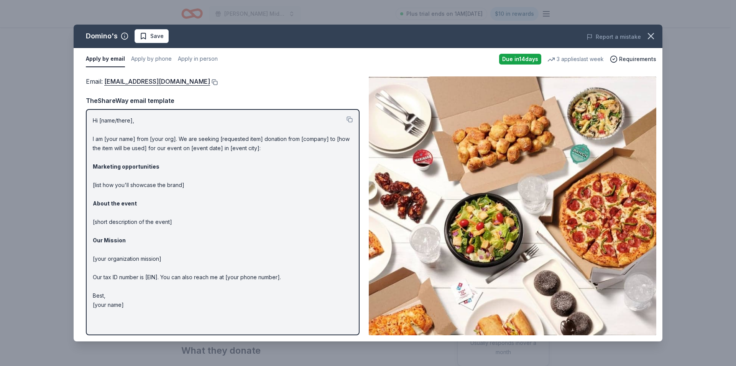
click at [210, 82] on button at bounding box center [214, 82] width 8 height 6
click at [210, 83] on button at bounding box center [214, 82] width 8 height 6
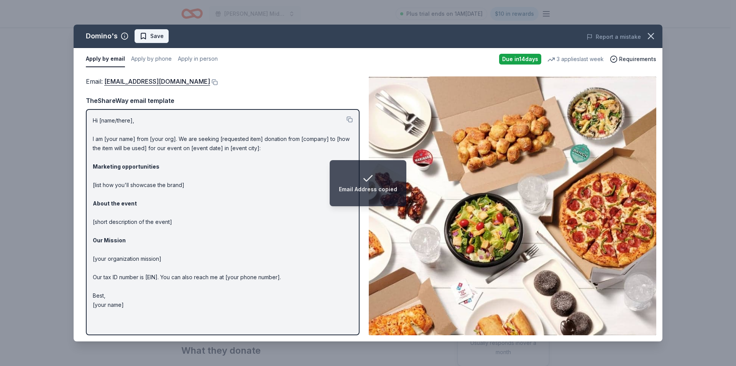
click at [164, 36] on button "Save" at bounding box center [152, 36] width 34 height 14
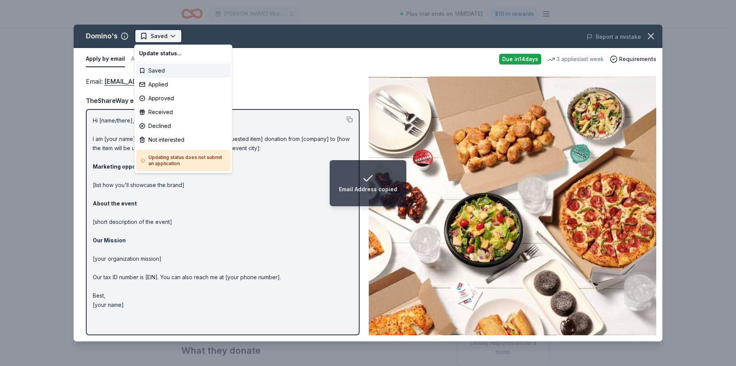
click at [176, 40] on html "Email Address copied [PERSON_NAME] Middle School Student PTA Meetings Plus tria…" at bounding box center [368, 183] width 736 height 366
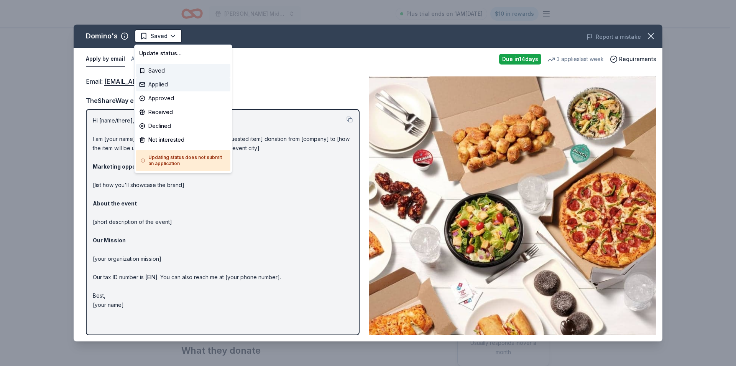
click at [164, 80] on div "Applied" at bounding box center [183, 84] width 94 height 14
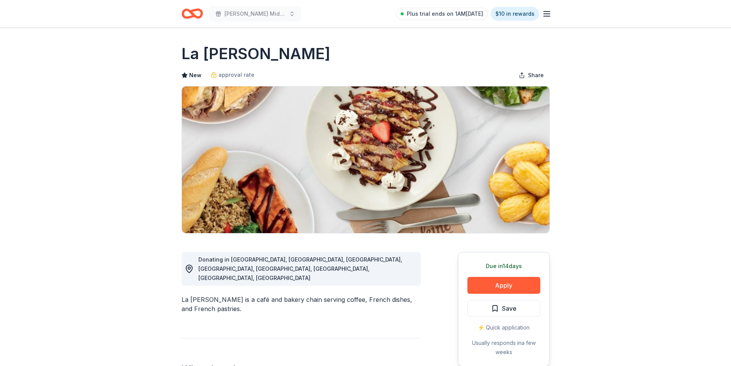
click at [518, 288] on button "Apply" at bounding box center [503, 285] width 73 height 17
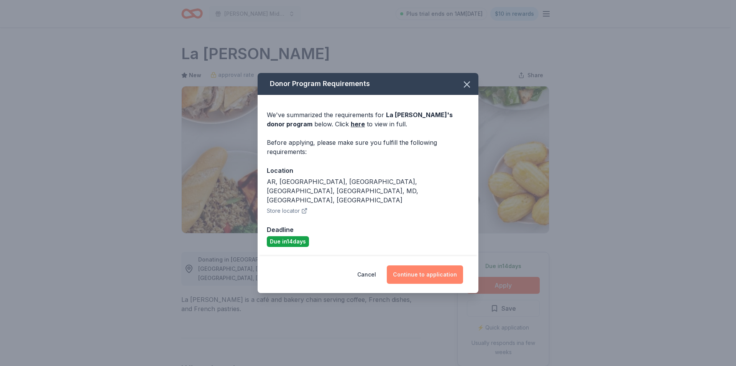
click at [424, 266] on button "Continue to application" at bounding box center [425, 274] width 76 height 18
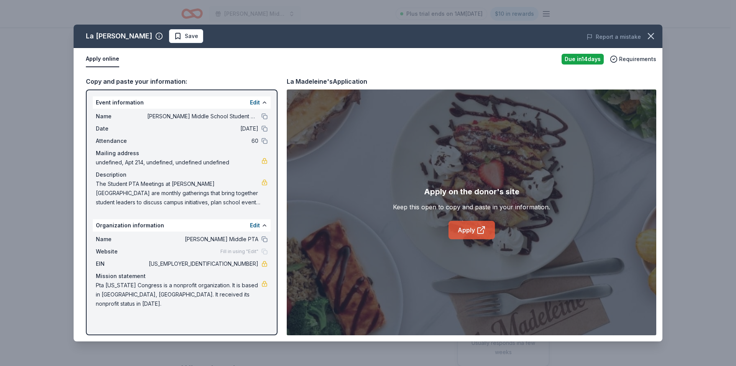
click at [465, 227] on link "Apply" at bounding box center [472, 230] width 46 height 18
click at [649, 37] on icon "button" at bounding box center [651, 36] width 11 height 11
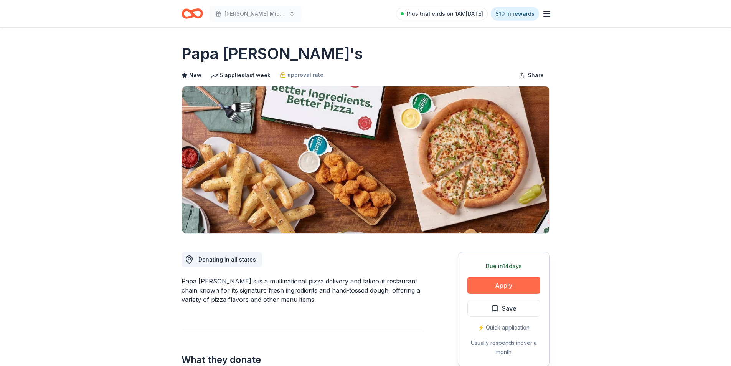
click at [504, 288] on button "Apply" at bounding box center [503, 285] width 73 height 17
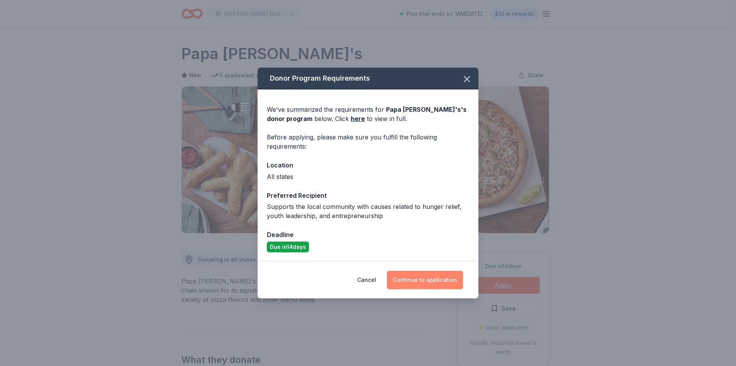
click at [425, 280] on button "Continue to application" at bounding box center [425, 279] width 76 height 18
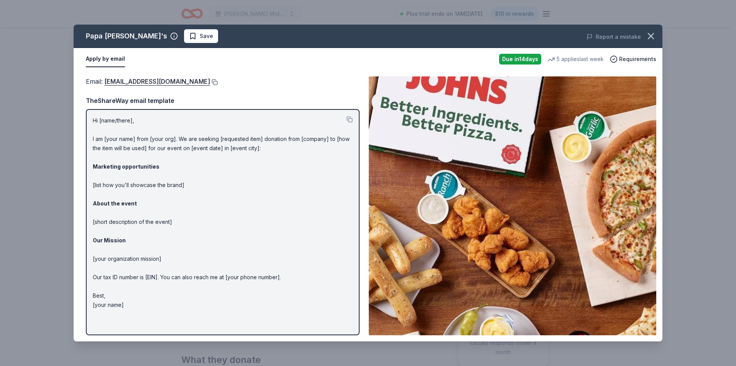
click at [210, 82] on button at bounding box center [214, 82] width 8 height 6
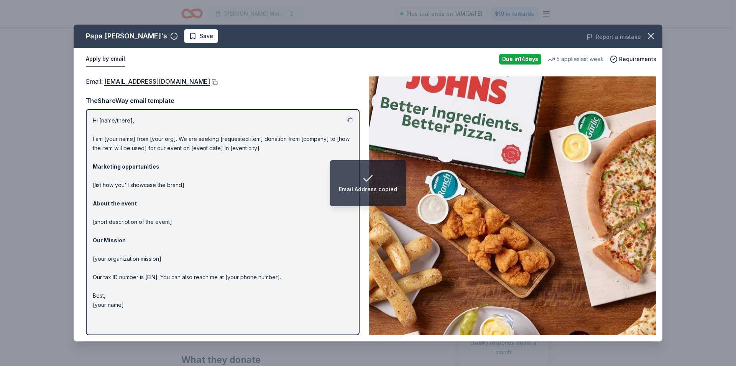
click at [210, 81] on button at bounding box center [214, 82] width 8 height 6
click at [189, 34] on span "Save" at bounding box center [201, 35] width 24 height 9
click at [181, 41] on html "Email Address copied Bowman Middle School Student PTA Meetings Plus trial ends …" at bounding box center [368, 183] width 736 height 366
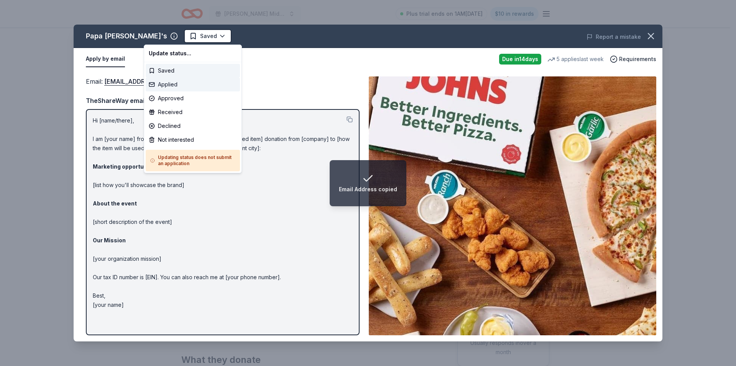
click at [176, 86] on div "Applied" at bounding box center [193, 84] width 94 height 14
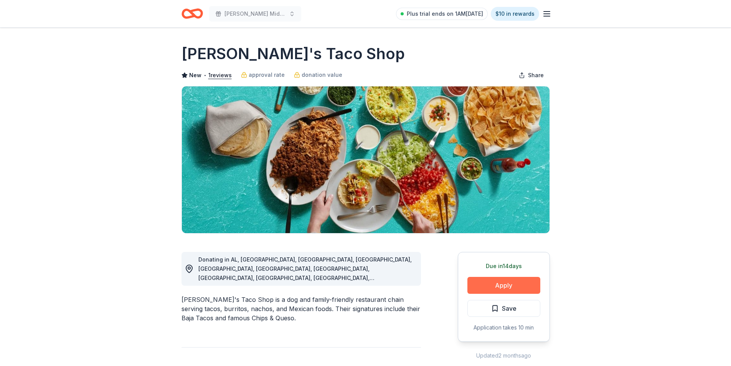
click at [527, 288] on button "Apply" at bounding box center [503, 285] width 73 height 17
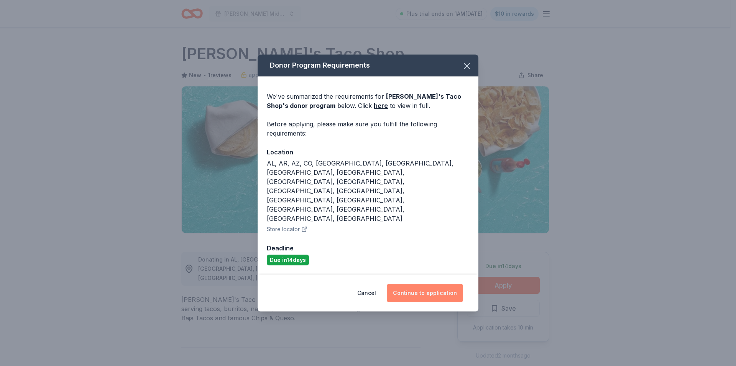
click at [418, 283] on button "Continue to application" at bounding box center [425, 292] width 76 height 18
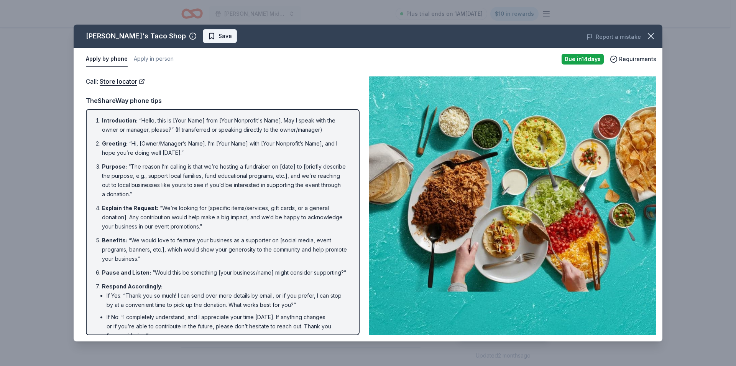
click at [219, 40] on span "Save" at bounding box center [225, 35] width 13 height 9
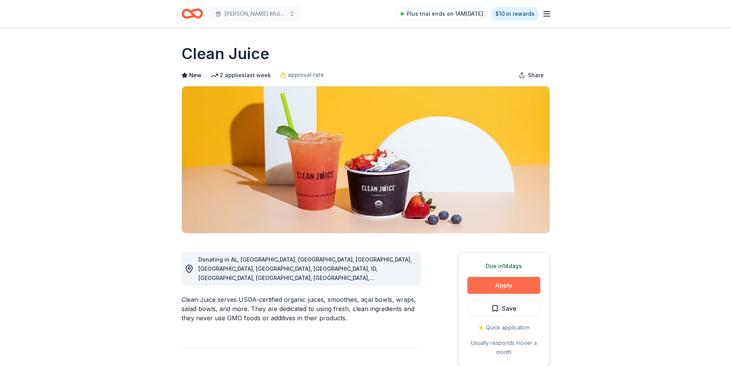
click at [496, 289] on button "Apply" at bounding box center [503, 285] width 73 height 17
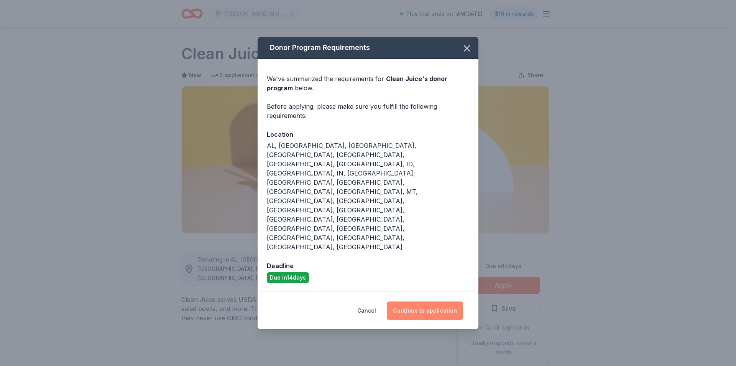
click at [415, 301] on button "Continue to application" at bounding box center [425, 310] width 76 height 18
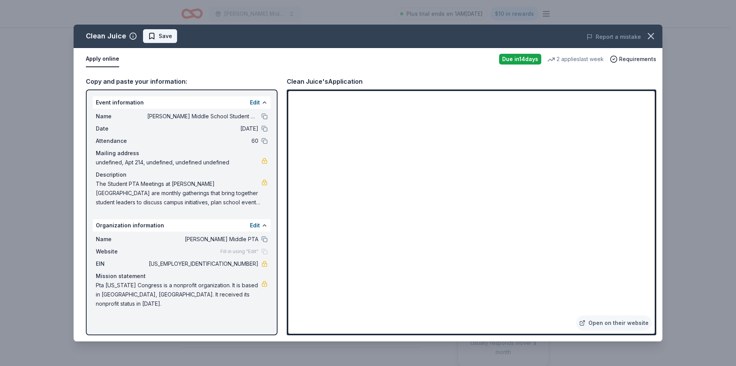
click at [150, 40] on span "Save" at bounding box center [160, 35] width 24 height 9
click at [171, 37] on html "[PERSON_NAME] Middle School Student PTA Meetings Plus trial ends on 1AM[DATE] $…" at bounding box center [368, 183] width 736 height 366
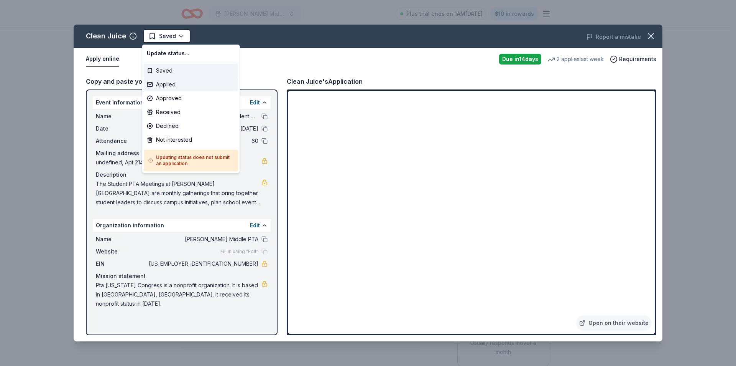
click at [171, 86] on div "Applied" at bounding box center [191, 84] width 94 height 14
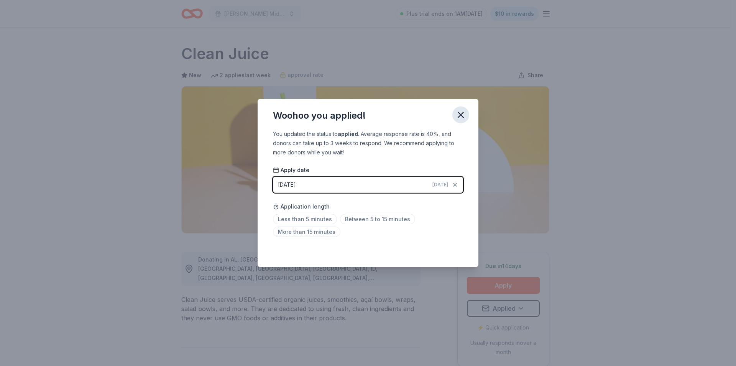
click at [460, 113] on icon "button" at bounding box center [460, 114] width 5 height 5
